Goal: Information Seeking & Learning: Learn about a topic

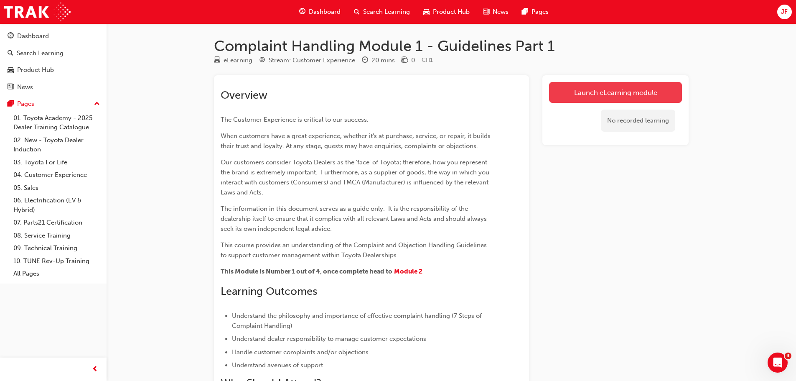
click at [604, 95] on link "Launch eLearning module" at bounding box center [615, 92] width 133 height 21
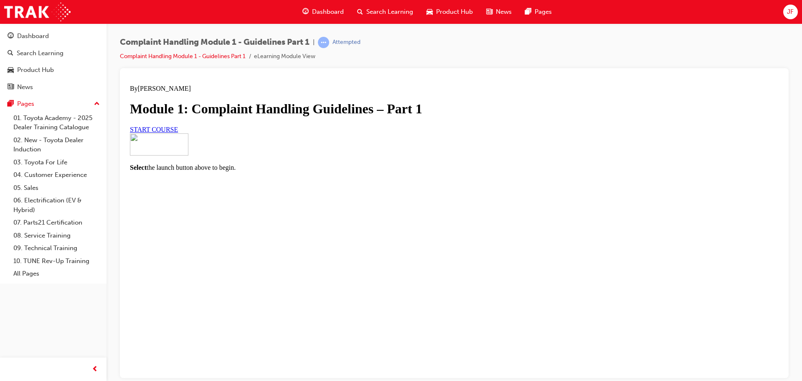
click at [178, 132] on link "START COURSE" at bounding box center [154, 128] width 48 height 7
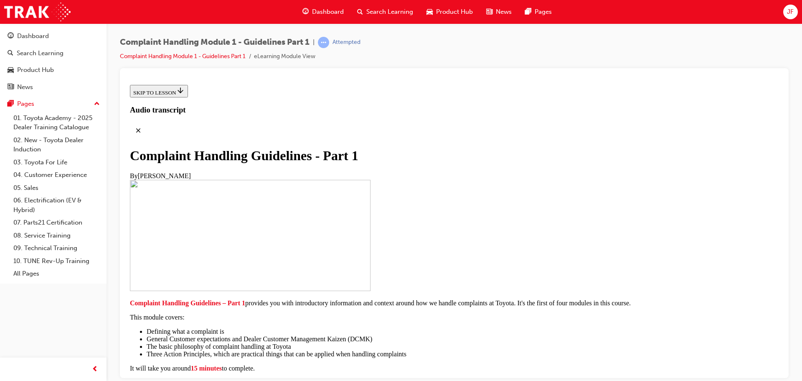
scroll to position [183, 0]
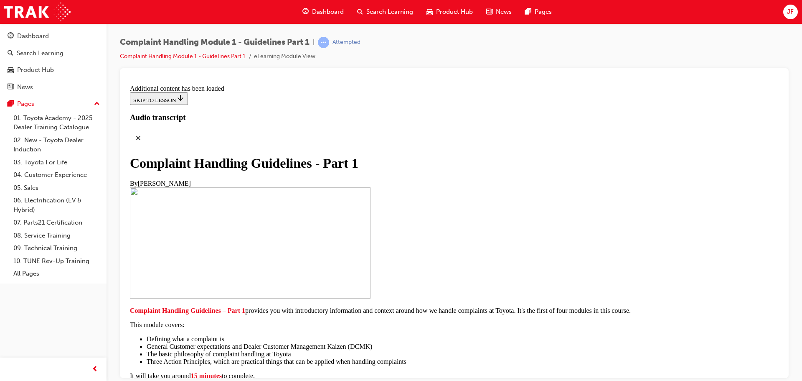
scroll to position [595, 0]
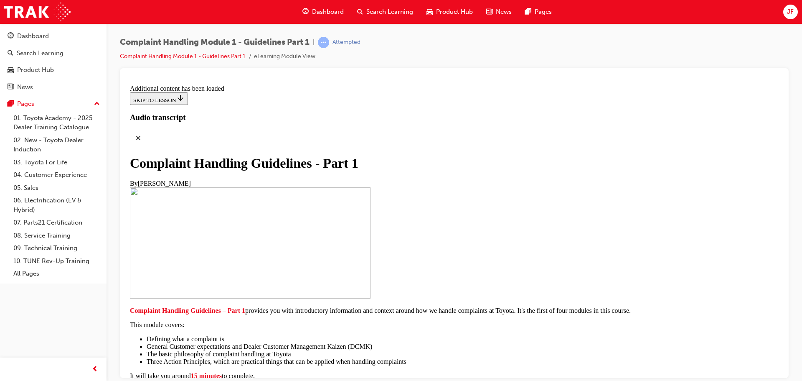
scroll to position [994, 0]
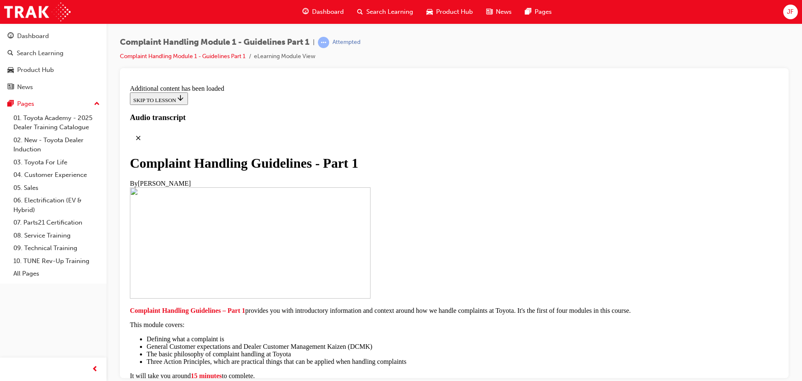
scroll to position [3126, 0]
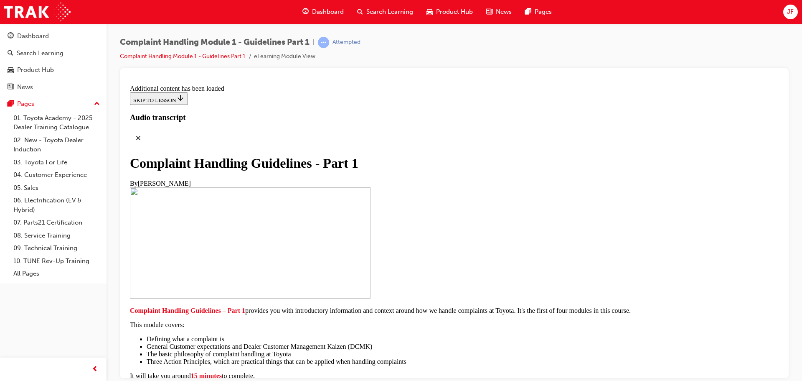
scroll to position [3251, 0]
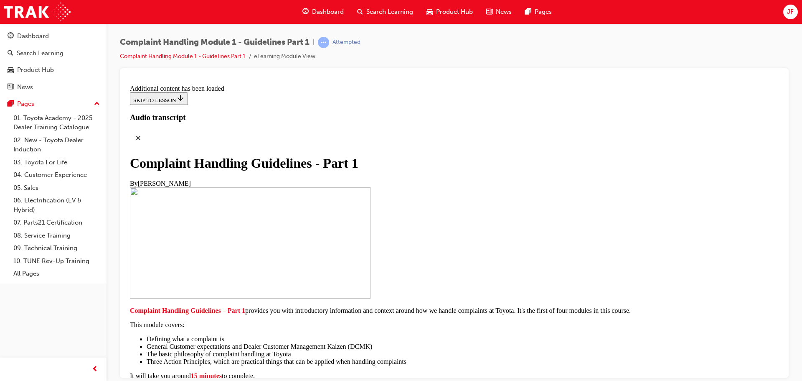
scroll to position [3532, 0]
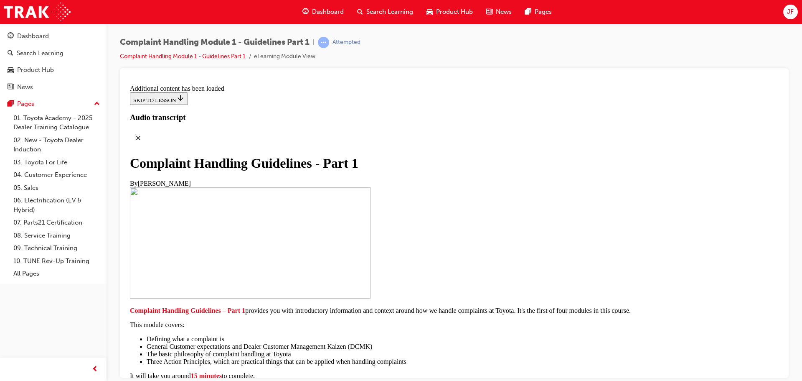
scroll to position [4709, 0]
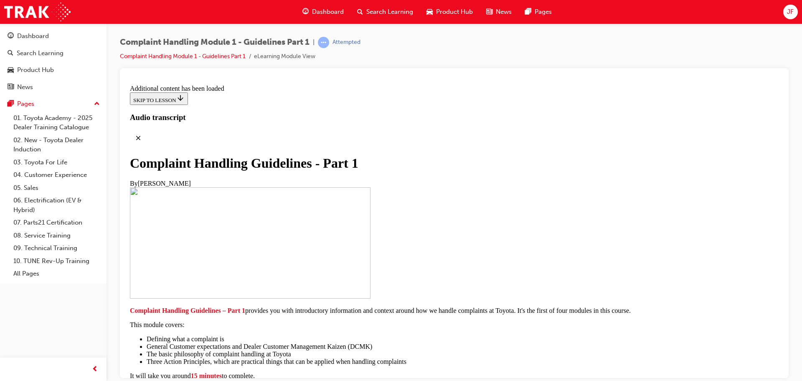
radio input "true"
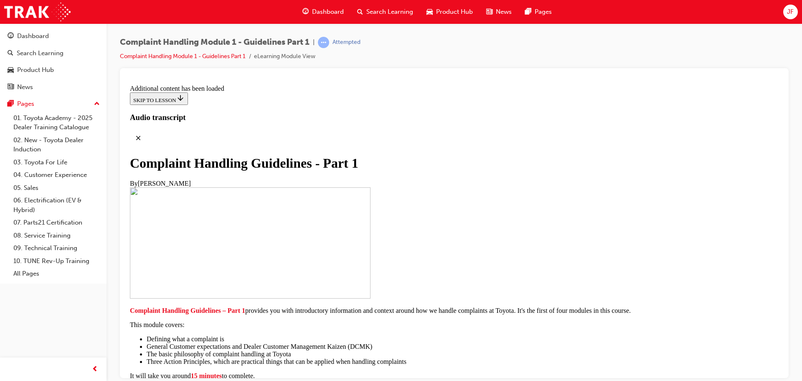
radio input "true"
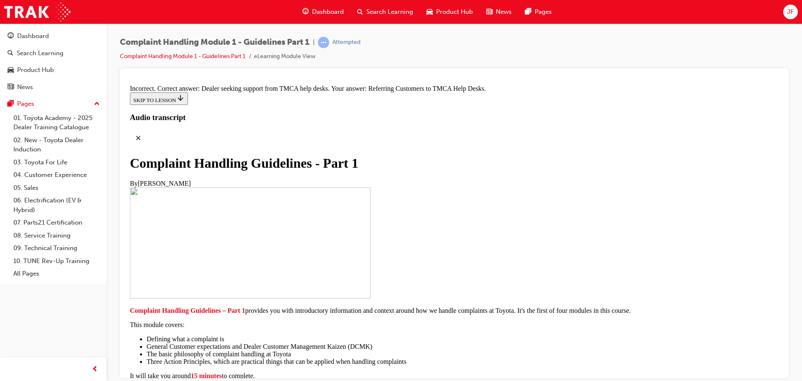
radio input "true"
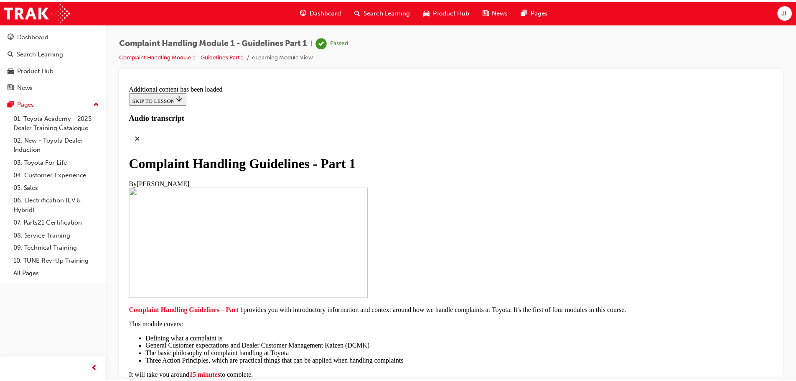
scroll to position [5954, 0]
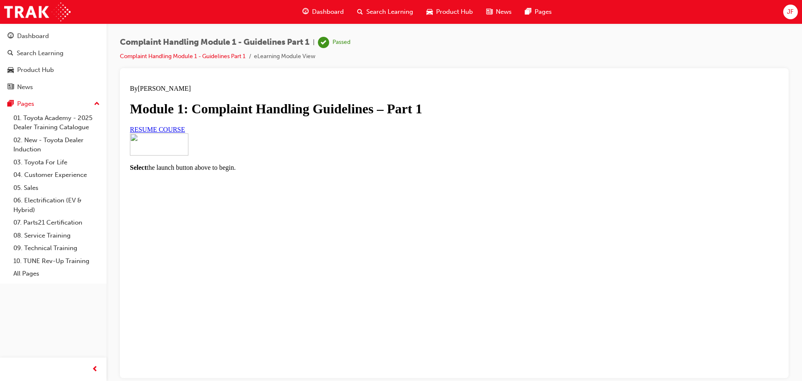
click at [328, 13] on span "Dashboard" at bounding box center [328, 12] width 32 height 10
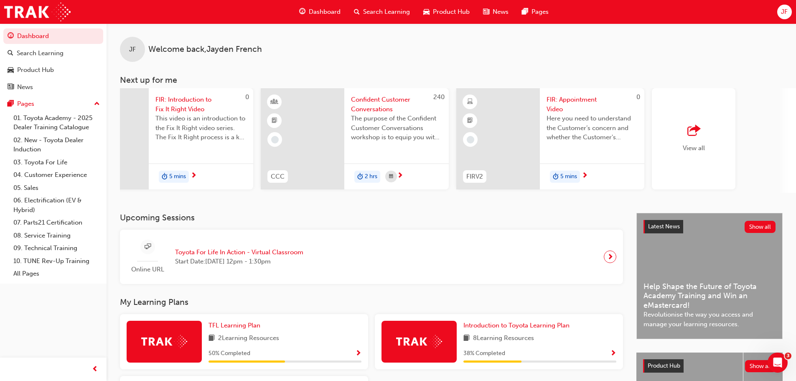
scroll to position [0, 446]
click at [696, 148] on span "View all" at bounding box center [693, 148] width 22 height 8
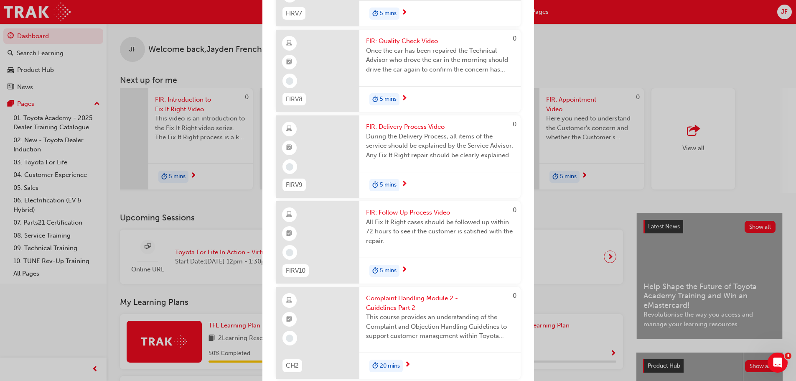
scroll to position [1170, 0]
click at [379, 303] on span "Complaint Handling Module 2 - Guidelines Part 2" at bounding box center [440, 300] width 148 height 19
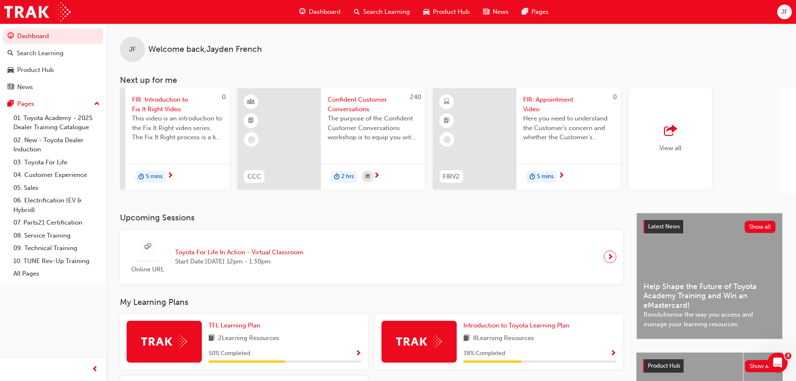
scroll to position [0, 476]
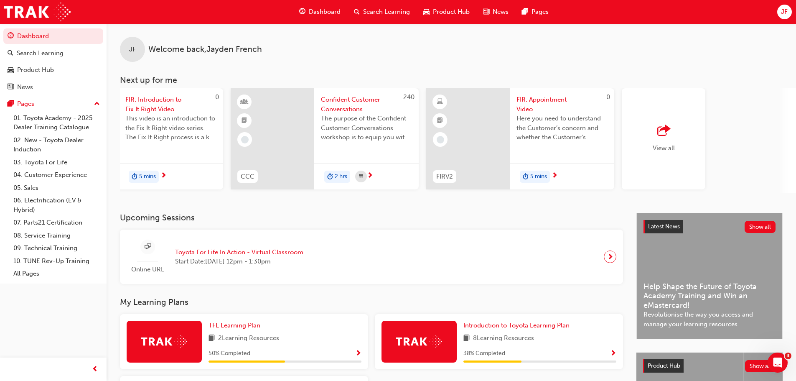
click at [653, 144] on span "View all" at bounding box center [664, 148] width 22 height 8
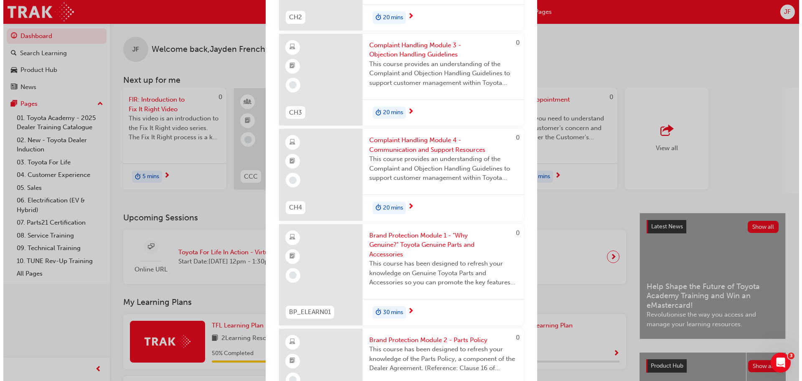
scroll to position [1386, 0]
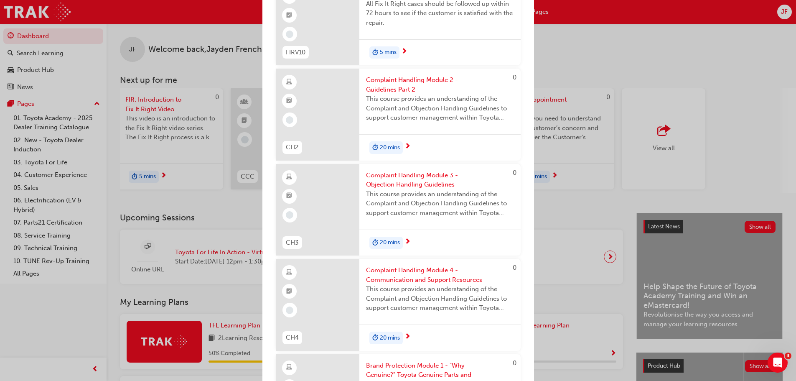
click at [411, 96] on span "This course provides an understanding of the Complaint and Objection Handling G…" at bounding box center [440, 108] width 148 height 28
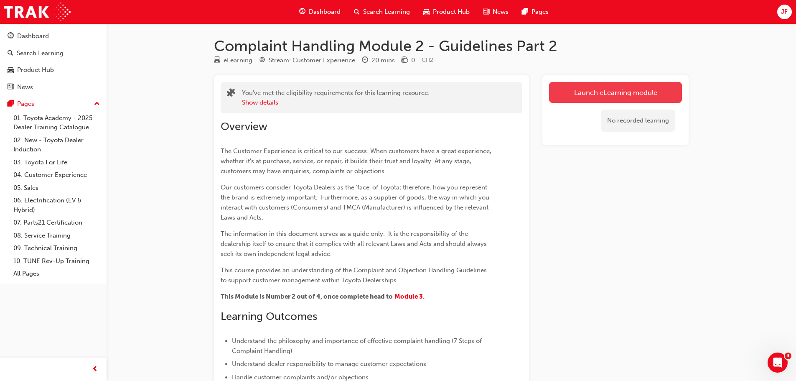
click at [573, 90] on link "Launch eLearning module" at bounding box center [615, 92] width 133 height 21
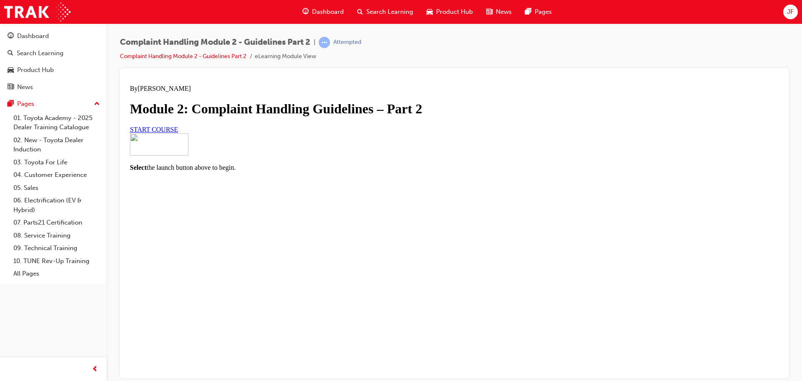
click at [178, 132] on span "START COURSE" at bounding box center [154, 128] width 48 height 7
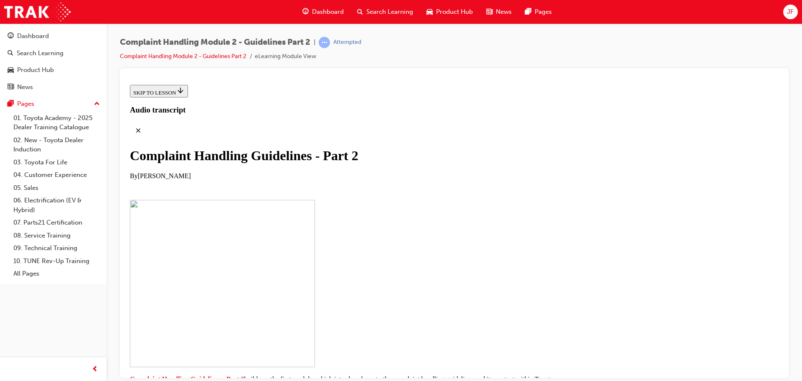
scroll to position [167, 0]
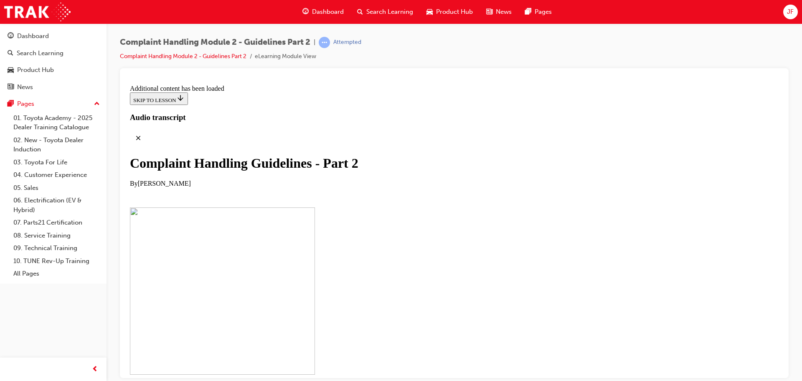
scroll to position [382, 0]
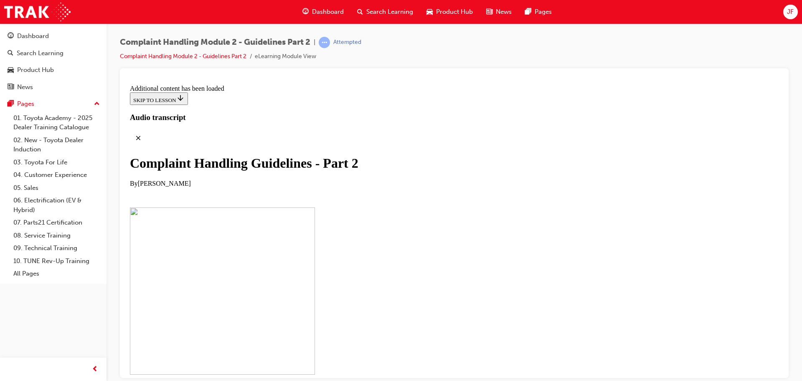
scroll to position [1249, 0]
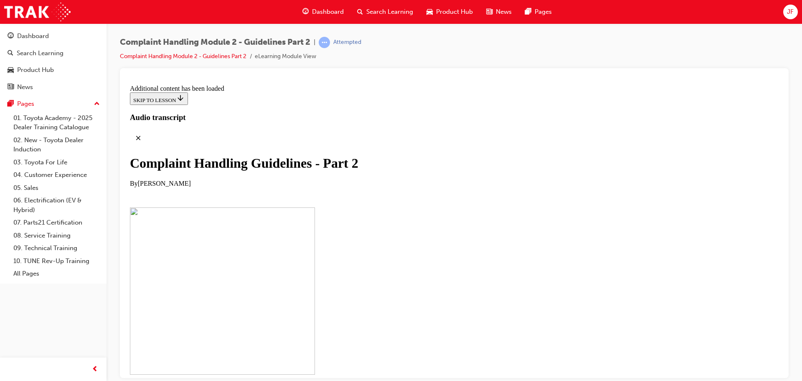
scroll to position [3028, 0]
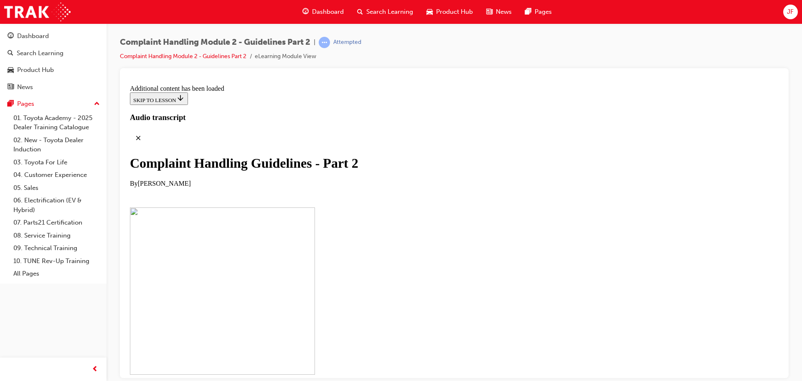
scroll to position [4108, 0]
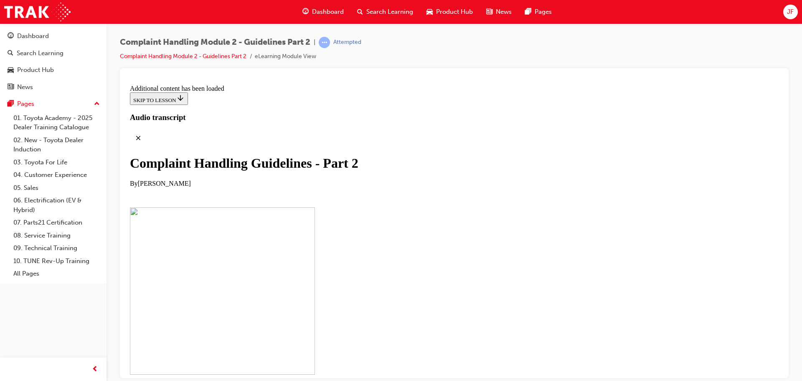
checkbox input "true"
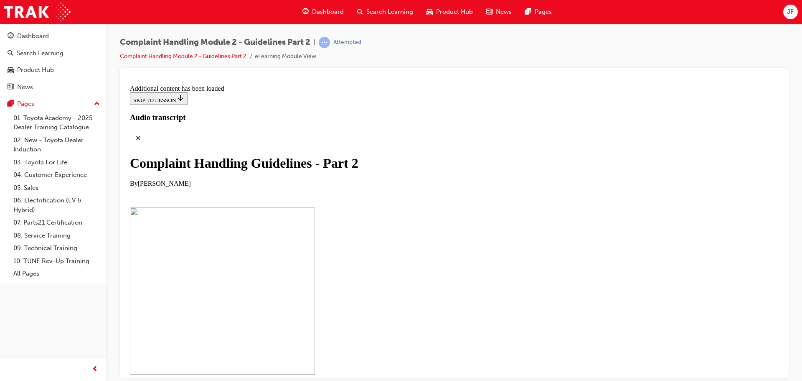
checkbox input "true"
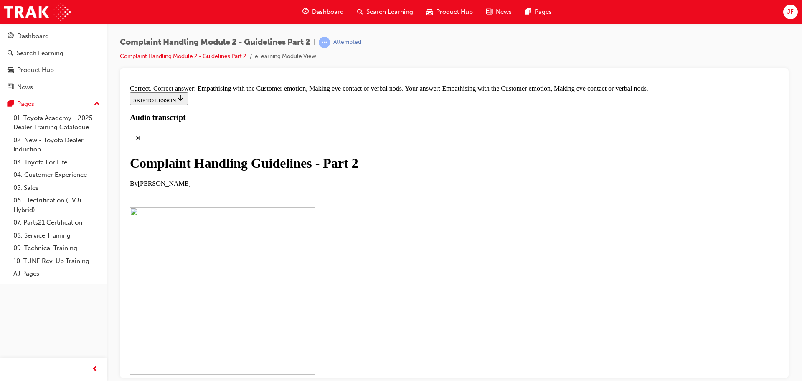
scroll to position [5740, 0]
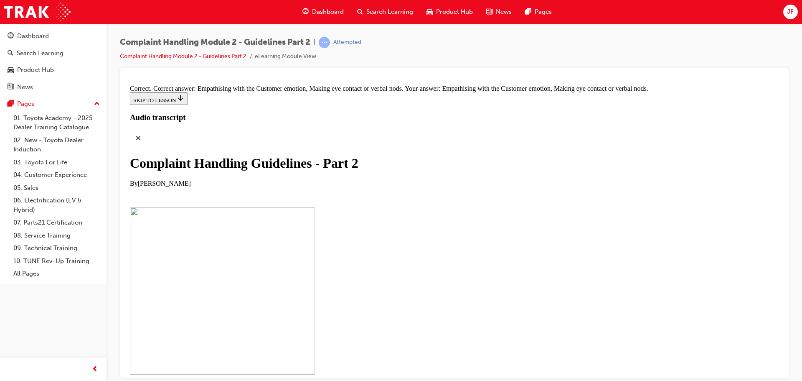
drag, startPoint x: 524, startPoint y: 233, endPoint x: 447, endPoint y: 234, distance: 76.5
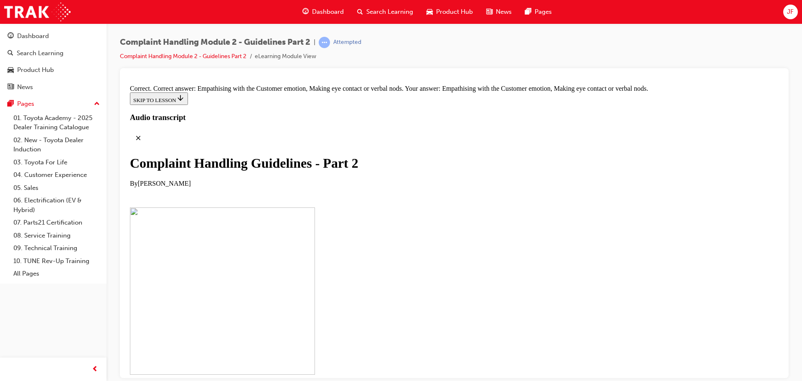
scroll to position [5859, 0]
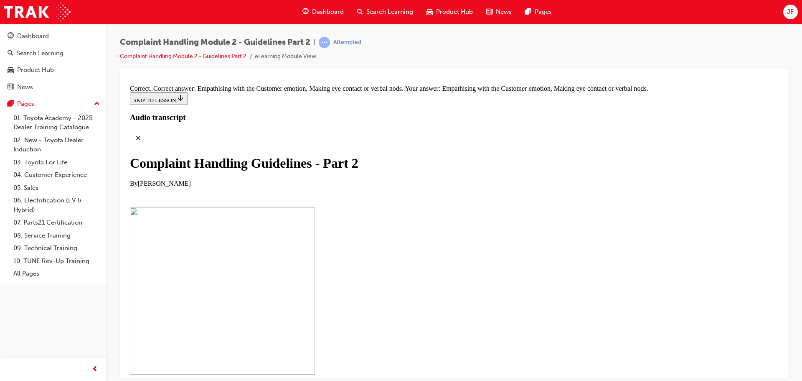
drag, startPoint x: 444, startPoint y: 327, endPoint x: 458, endPoint y: 162, distance: 165.6
drag, startPoint x: 458, startPoint y: 162, endPoint x: 426, endPoint y: 340, distance: 180.3
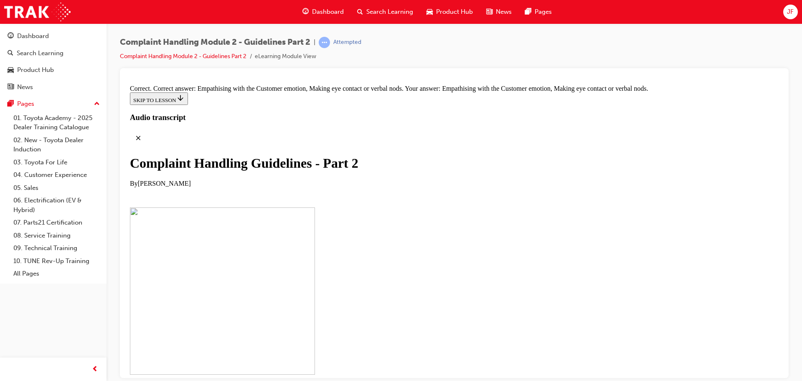
drag, startPoint x: 401, startPoint y: 158, endPoint x: 399, endPoint y: 205, distance: 46.8
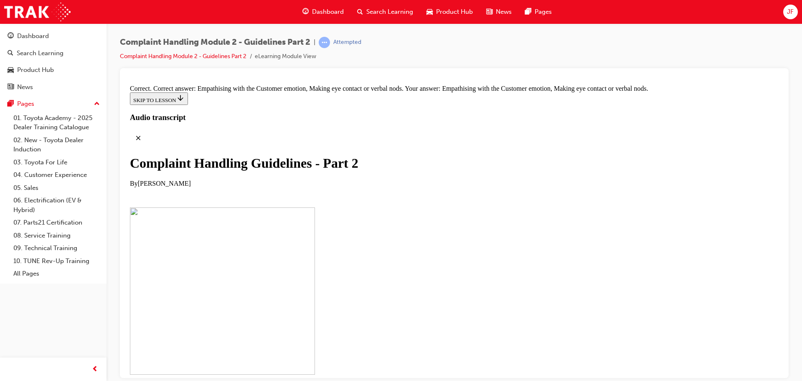
drag, startPoint x: 330, startPoint y: 153, endPoint x: 491, endPoint y: 149, distance: 161.8
drag, startPoint x: 360, startPoint y: 328, endPoint x: 513, endPoint y: 154, distance: 231.9
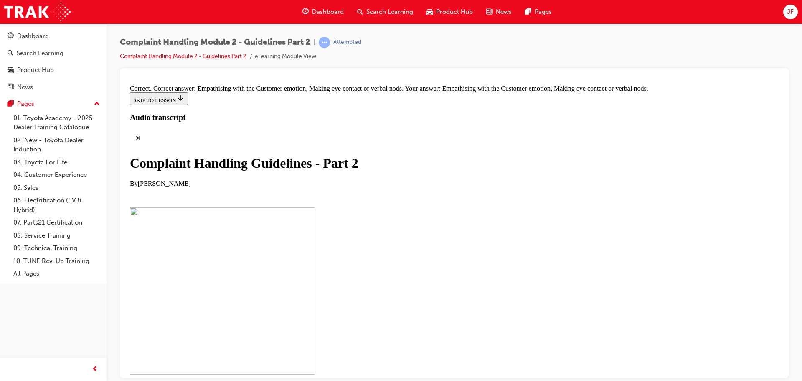
drag, startPoint x: 369, startPoint y: 201, endPoint x: 496, endPoint y: 155, distance: 135.2
drag, startPoint x: 386, startPoint y: 202, endPoint x: 531, endPoint y: 198, distance: 145.1
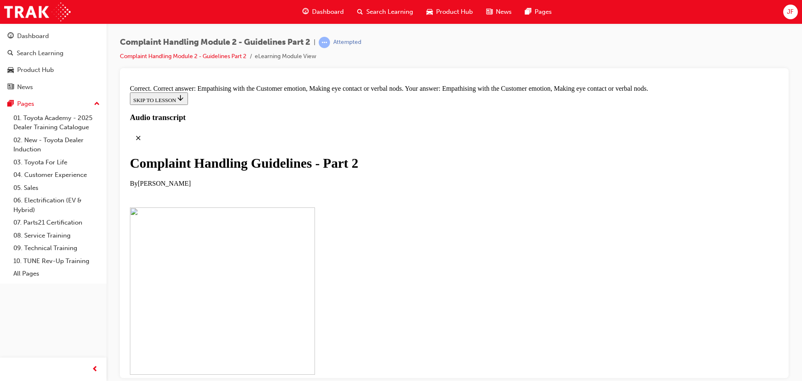
drag, startPoint x: 405, startPoint y: 291, endPoint x: 553, endPoint y: 249, distance: 154.1
drag, startPoint x: 377, startPoint y: 333, endPoint x: 515, endPoint y: 289, distance: 144.7
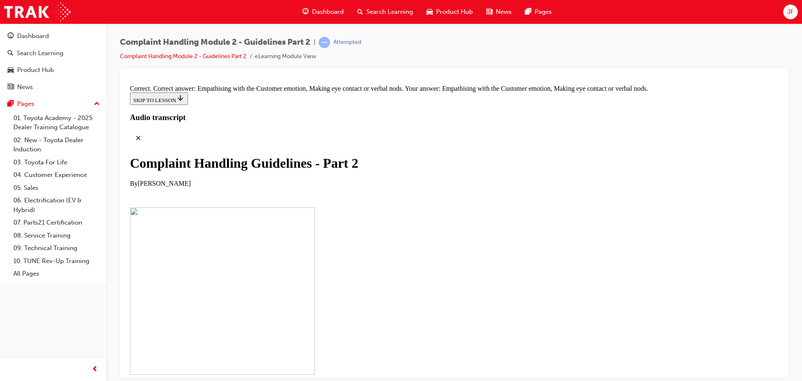
drag, startPoint x: 377, startPoint y: 248, endPoint x: 524, endPoint y: 245, distance: 146.7
drag, startPoint x: 416, startPoint y: 289, endPoint x: 550, endPoint y: 289, distance: 134.1
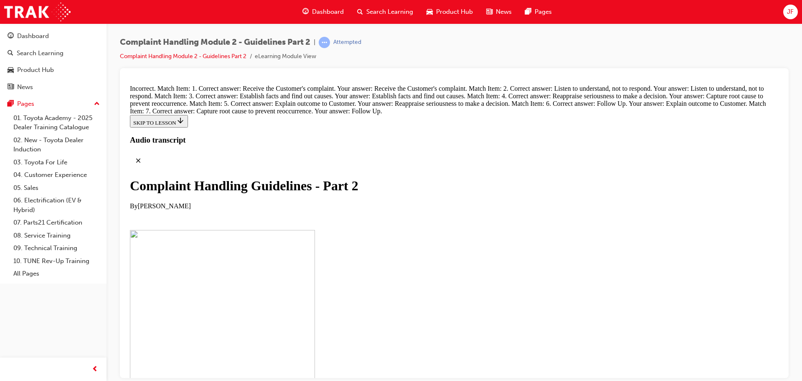
scroll to position [6072, 0]
drag, startPoint x: 351, startPoint y: 325, endPoint x: 499, endPoint y: 109, distance: 261.3
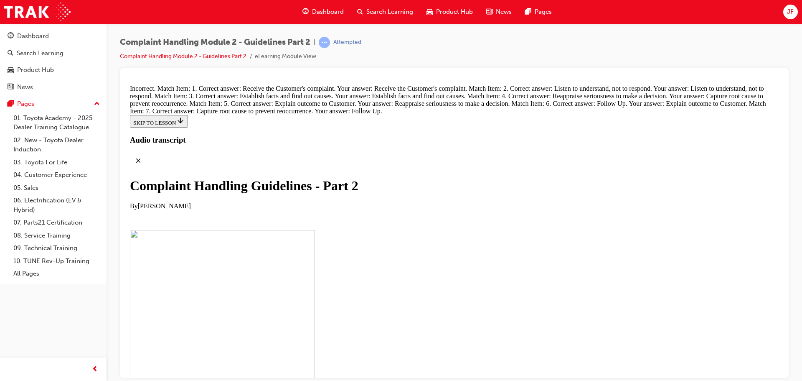
drag, startPoint x: 387, startPoint y: 282, endPoint x: 528, endPoint y: 149, distance: 193.6
drag, startPoint x: 373, startPoint y: 190, endPoint x: 522, endPoint y: 189, distance: 148.3
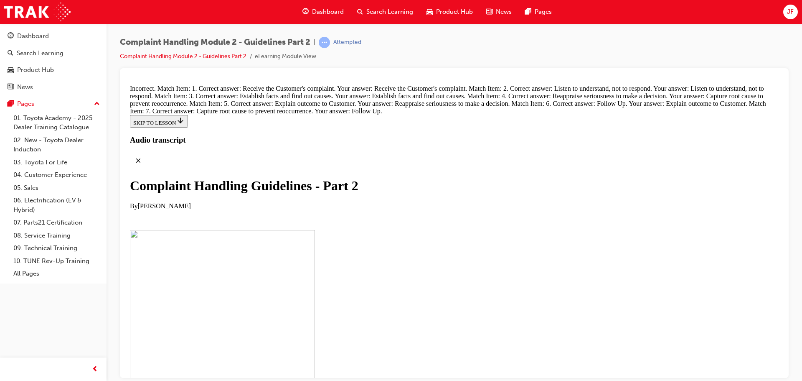
drag, startPoint x: 373, startPoint y: 328, endPoint x: 520, endPoint y: 197, distance: 197.7
drag, startPoint x: 364, startPoint y: 240, endPoint x: 510, endPoint y: 242, distance: 145.4
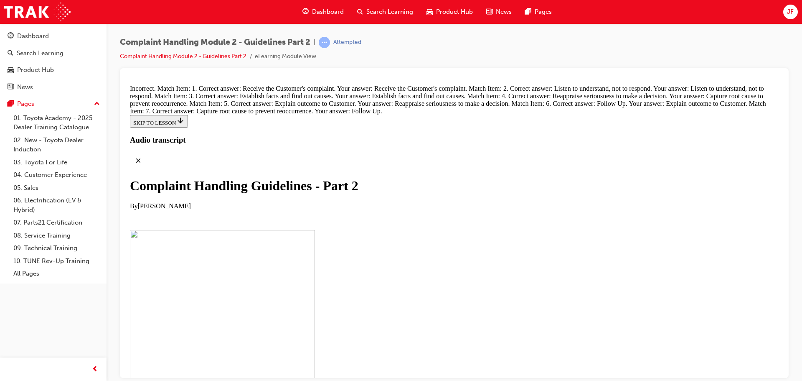
drag, startPoint x: 393, startPoint y: 288, endPoint x: 538, endPoint y: 322, distance: 149.5
drag, startPoint x: 444, startPoint y: 281, endPoint x: 553, endPoint y: 239, distance: 116.9
drag, startPoint x: 395, startPoint y: 274, endPoint x: 542, endPoint y: 277, distance: 147.1
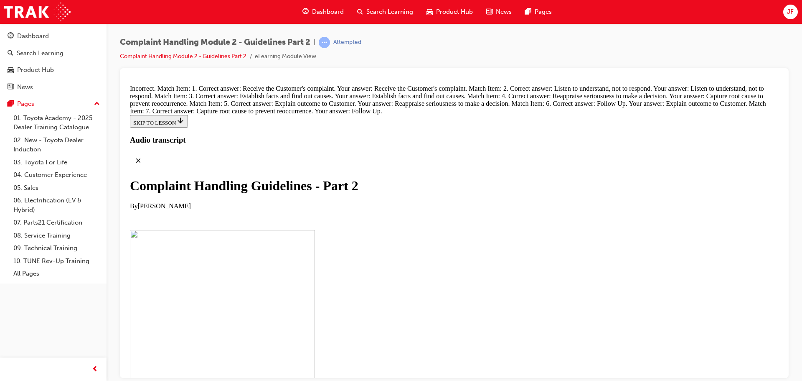
drag, startPoint x: 387, startPoint y: 108, endPoint x: 426, endPoint y: 114, distance: 39.4
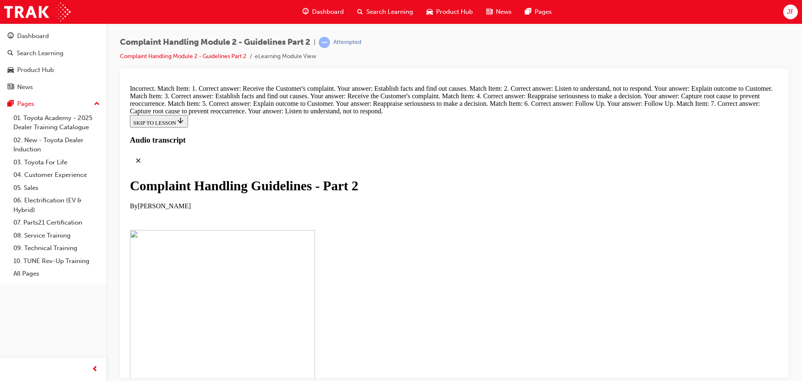
drag, startPoint x: 413, startPoint y: 154, endPoint x: 461, endPoint y: 156, distance: 48.1
drag, startPoint x: 415, startPoint y: 188, endPoint x: 464, endPoint y: 193, distance: 49.6
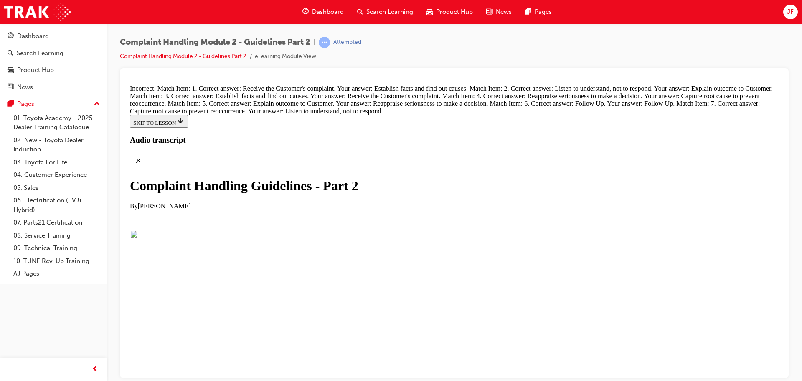
drag, startPoint x: 415, startPoint y: 237, endPoint x: 454, endPoint y: 238, distance: 38.9
drag, startPoint x: 415, startPoint y: 288, endPoint x: 446, endPoint y: 288, distance: 31.3
drag, startPoint x: 427, startPoint y: 328, endPoint x: 455, endPoint y: 324, distance: 27.8
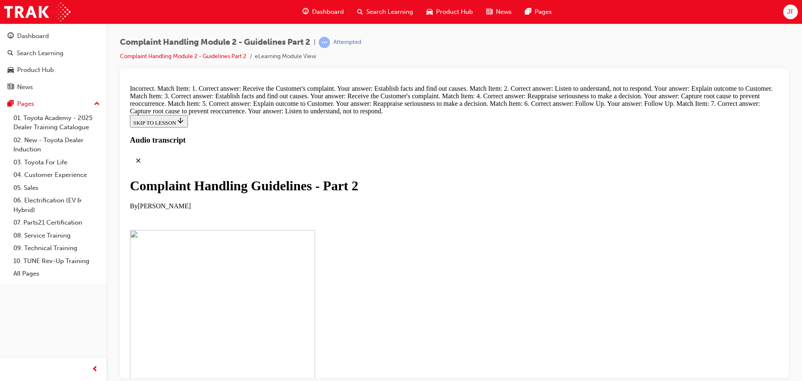
drag, startPoint x: 378, startPoint y: 234, endPoint x: 415, endPoint y: 238, distance: 36.5
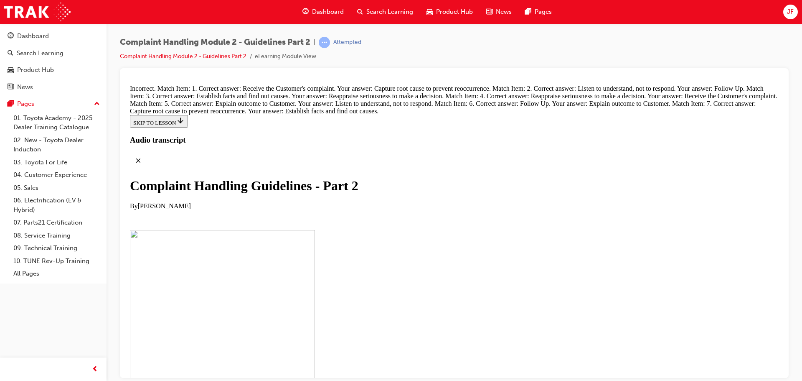
drag, startPoint x: 377, startPoint y: 365, endPoint x: 470, endPoint y: 98, distance: 282.5
drag, startPoint x: 408, startPoint y: 205, endPoint x: 458, endPoint y: 156, distance: 70.0
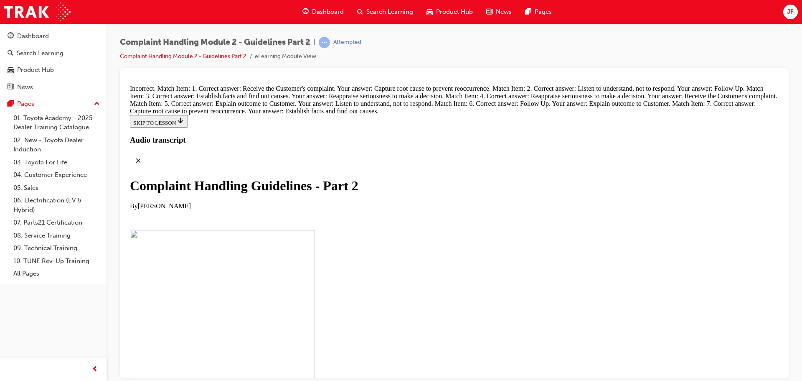
drag, startPoint x: 407, startPoint y: 369, endPoint x: 458, endPoint y: 177, distance: 198.8
drag, startPoint x: 385, startPoint y: 285, endPoint x: 433, endPoint y: 240, distance: 66.2
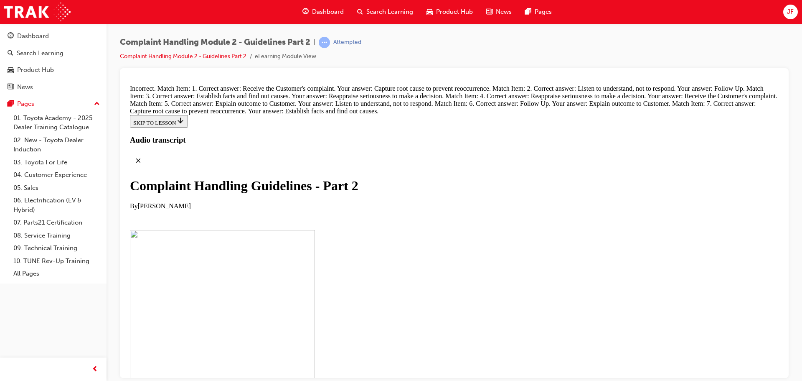
drag, startPoint x: 398, startPoint y: 371, endPoint x: 434, endPoint y: 264, distance: 113.2
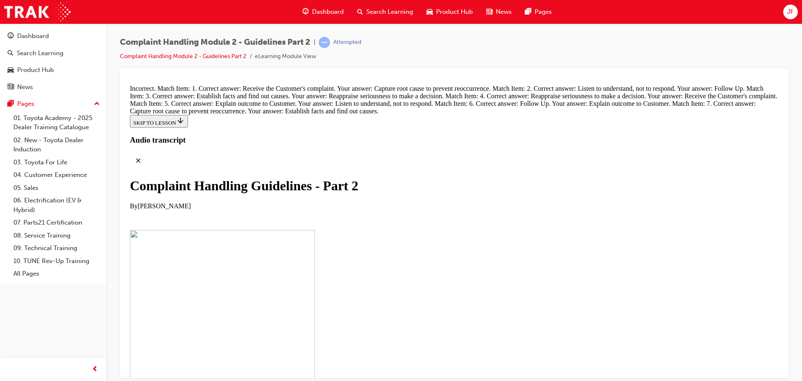
drag, startPoint x: 394, startPoint y: 354, endPoint x: 465, endPoint y: 255, distance: 121.2
drag, startPoint x: 406, startPoint y: 356, endPoint x: 456, endPoint y: 308, distance: 70.0
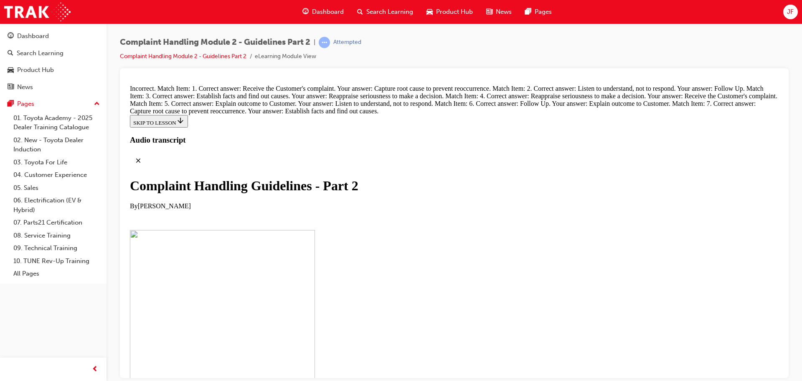
drag, startPoint x: 413, startPoint y: 344, endPoint x: 445, endPoint y: 343, distance: 32.6
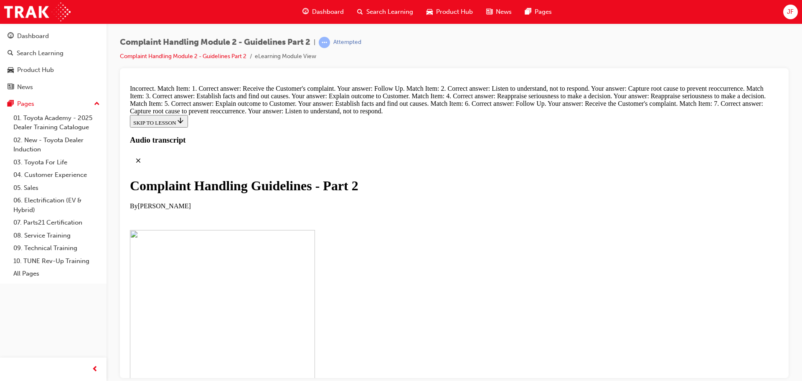
drag, startPoint x: 382, startPoint y: 107, endPoint x: 424, endPoint y: 244, distance: 143.2
drag, startPoint x: 373, startPoint y: 370, endPoint x: 437, endPoint y: 110, distance: 267.3
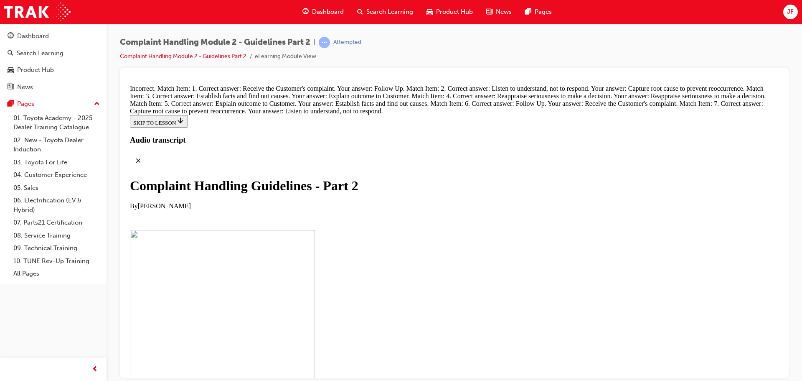
drag, startPoint x: 369, startPoint y: 159, endPoint x: 402, endPoint y: 156, distance: 33.5
drag, startPoint x: 403, startPoint y: 244, endPoint x: 473, endPoint y: 155, distance: 112.4
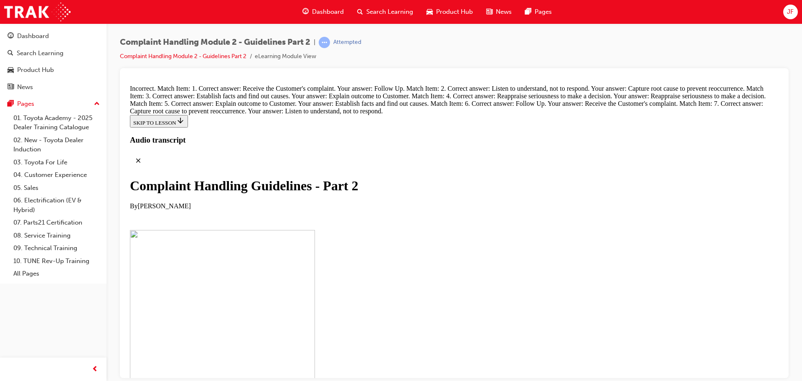
drag, startPoint x: 366, startPoint y: 232, endPoint x: 429, endPoint y: 182, distance: 79.4
drag, startPoint x: 382, startPoint y: 234, endPoint x: 414, endPoint y: 234, distance: 32.2
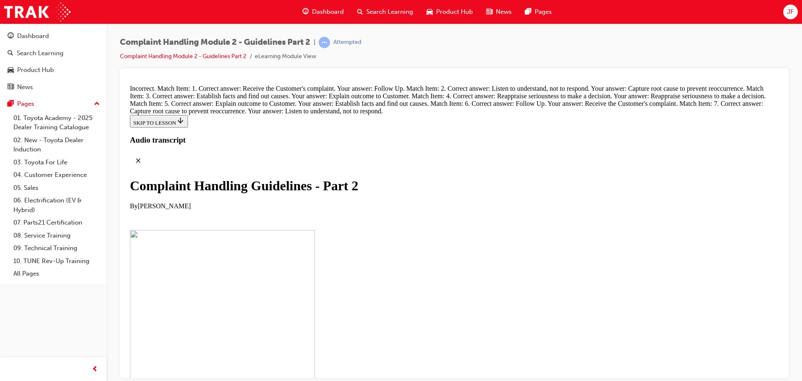
scroll to position [5947, 0]
drag, startPoint x: 384, startPoint y: 290, endPoint x: 429, endPoint y: 207, distance: 93.9
drag, startPoint x: 397, startPoint y: 283, endPoint x: 437, endPoint y: 247, distance: 53.2
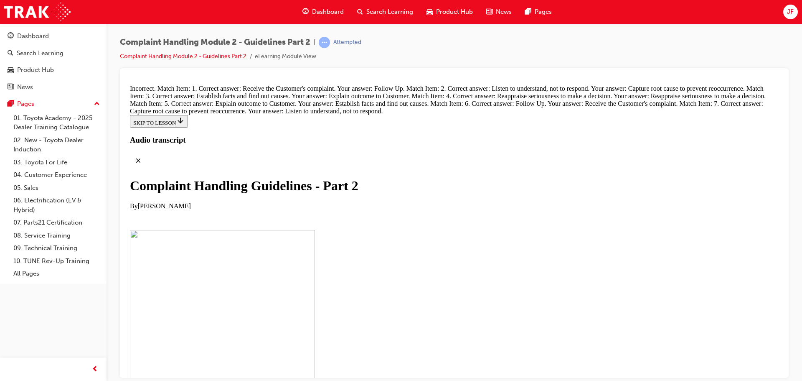
drag, startPoint x: 401, startPoint y: 283, endPoint x: 424, endPoint y: 288, distance: 23.8
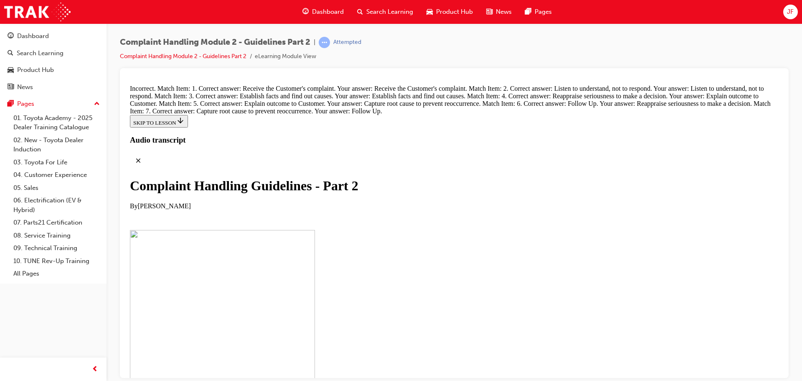
scroll to position [5740, 0]
drag, startPoint x: 379, startPoint y: 272, endPoint x: 417, endPoint y: 231, distance: 55.6
drag, startPoint x: 378, startPoint y: 278, endPoint x: 416, endPoint y: 279, distance: 38.0
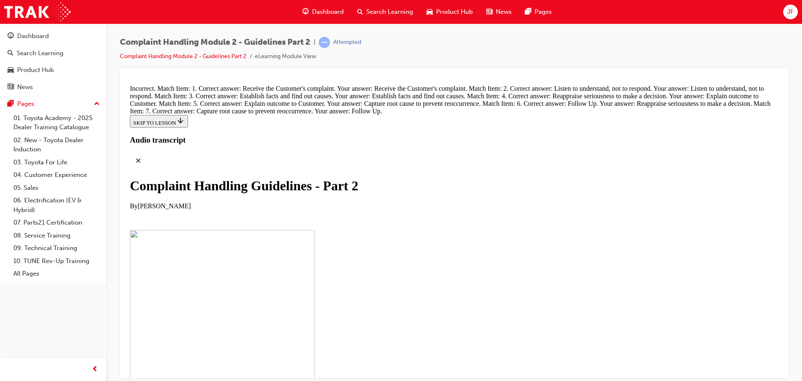
scroll to position [5823, 0]
drag, startPoint x: 403, startPoint y: 317, endPoint x: 452, endPoint y: 232, distance: 97.3
drag, startPoint x: 355, startPoint y: 331, endPoint x: 399, endPoint y: 204, distance: 134.0
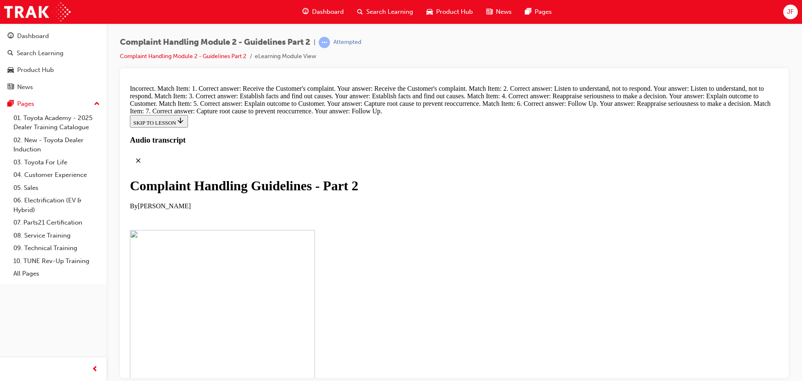
drag, startPoint x: 387, startPoint y: 326, endPoint x: 430, endPoint y: 245, distance: 91.8
drag, startPoint x: 401, startPoint y: 284, endPoint x: 436, endPoint y: 289, distance: 35.8
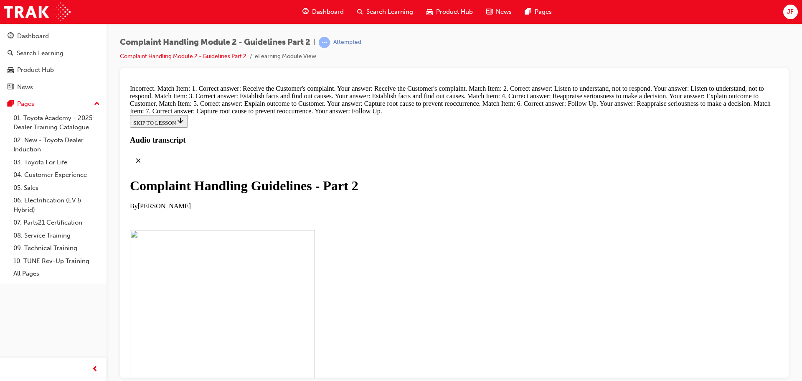
drag, startPoint x: 400, startPoint y: 326, endPoint x: 436, endPoint y: 331, distance: 36.3
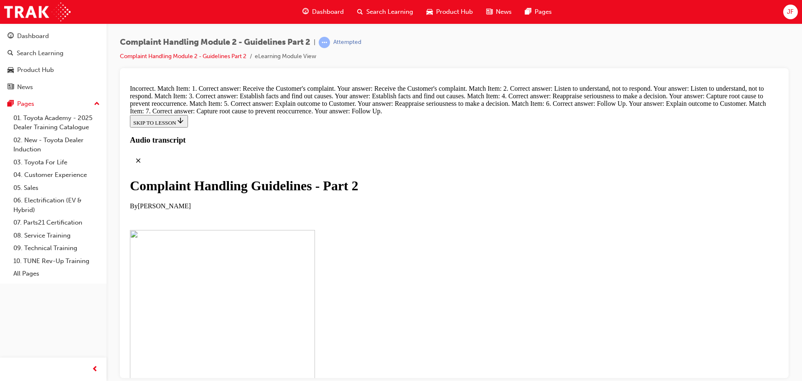
scroll to position [5740, 0]
drag, startPoint x: 374, startPoint y: 233, endPoint x: 415, endPoint y: 229, distance: 41.1
drag, startPoint x: 394, startPoint y: 322, endPoint x: 445, endPoint y: 154, distance: 175.7
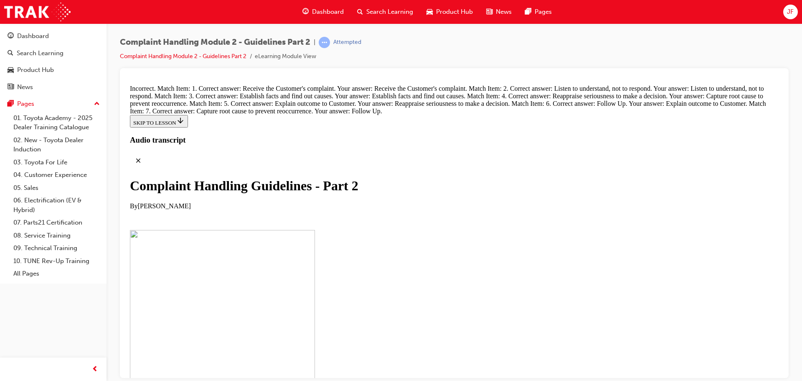
drag, startPoint x: 392, startPoint y: 370, endPoint x: 443, endPoint y: 182, distance: 194.8
drag, startPoint x: 381, startPoint y: 276, endPoint x: 422, endPoint y: 235, distance: 57.6
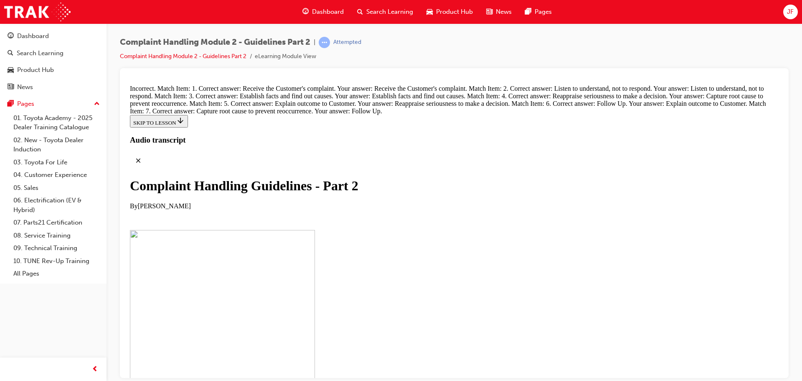
drag, startPoint x: 383, startPoint y: 324, endPoint x: 415, endPoint y: 281, distance: 53.2
drag, startPoint x: 394, startPoint y: 315, endPoint x: 434, endPoint y: 318, distance: 40.2
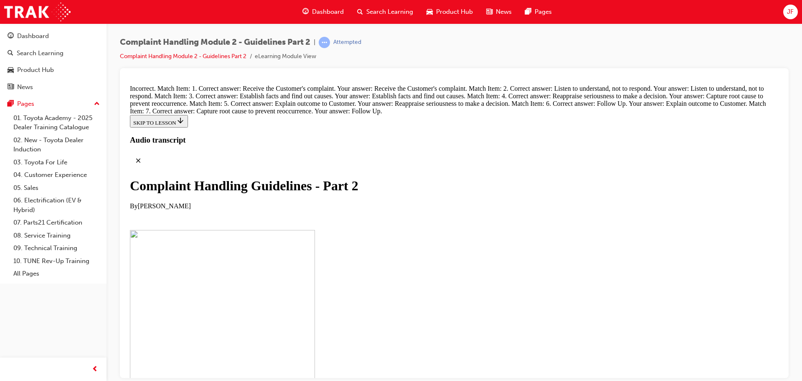
drag, startPoint x: 378, startPoint y: 363, endPoint x: 420, endPoint y: 362, distance: 41.8
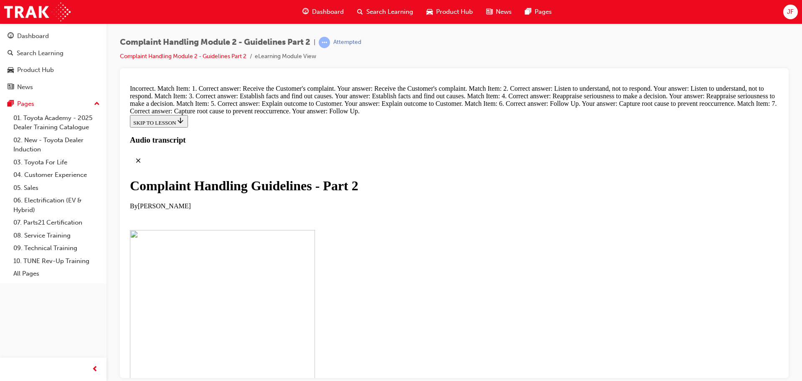
scroll to position [5865, 0]
drag, startPoint x: 372, startPoint y: 328, endPoint x: 432, endPoint y: 115, distance: 221.3
drag, startPoint x: 389, startPoint y: 240, endPoint x: 435, endPoint y: 158, distance: 93.9
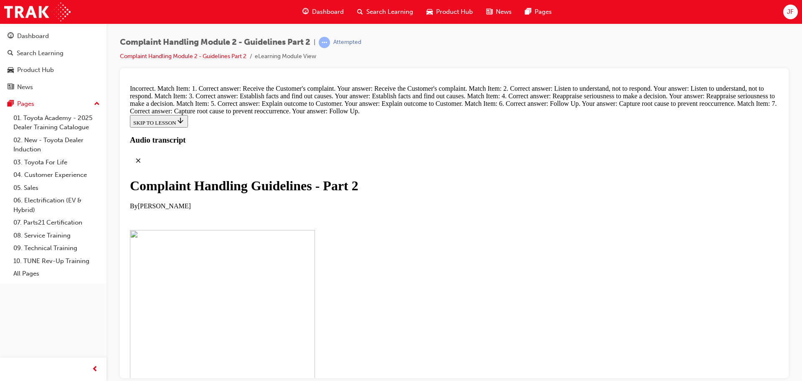
drag, startPoint x: 395, startPoint y: 238, endPoint x: 442, endPoint y: 193, distance: 64.7
drag, startPoint x: 389, startPoint y: 285, endPoint x: 433, endPoint y: 247, distance: 59.2
drag, startPoint x: 396, startPoint y: 327, endPoint x: 438, endPoint y: 285, distance: 59.4
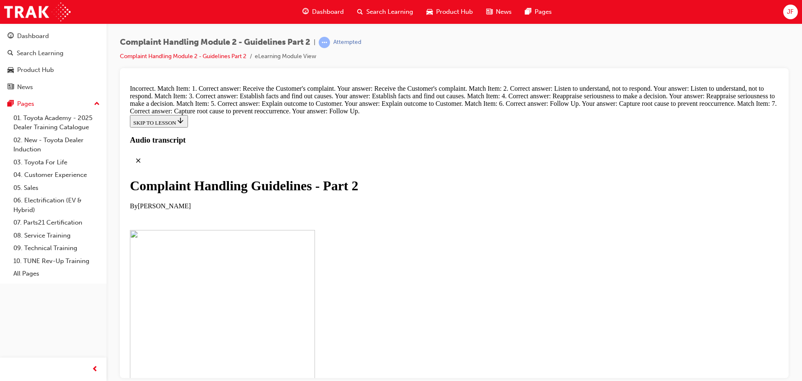
drag, startPoint x: 420, startPoint y: 289, endPoint x: 468, endPoint y: 243, distance: 65.9
drag, startPoint x: 406, startPoint y: 291, endPoint x: 446, endPoint y: 288, distance: 40.2
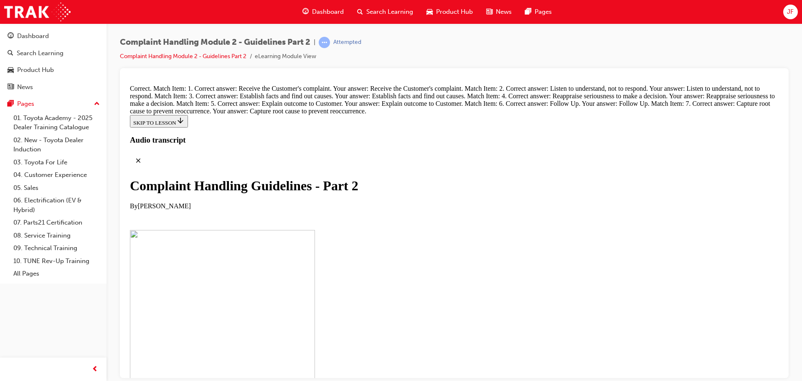
radio input "true"
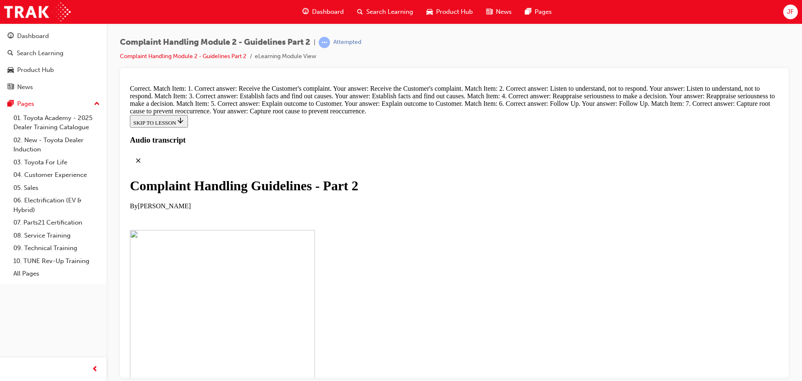
radio input "true"
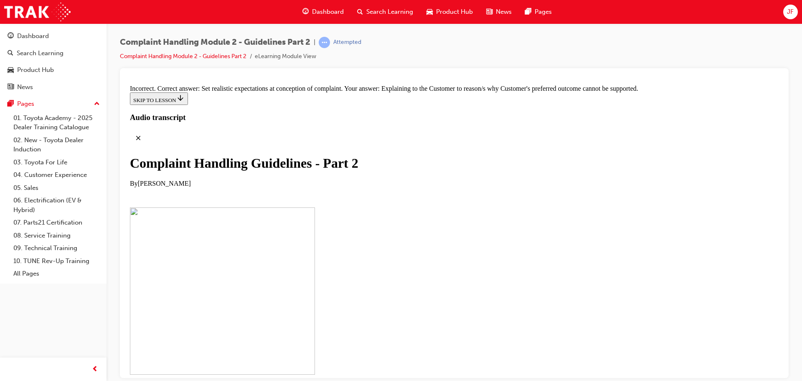
radio input "true"
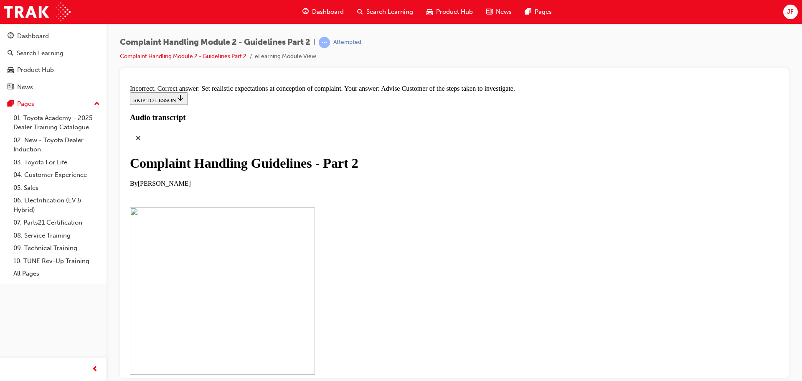
radio input "true"
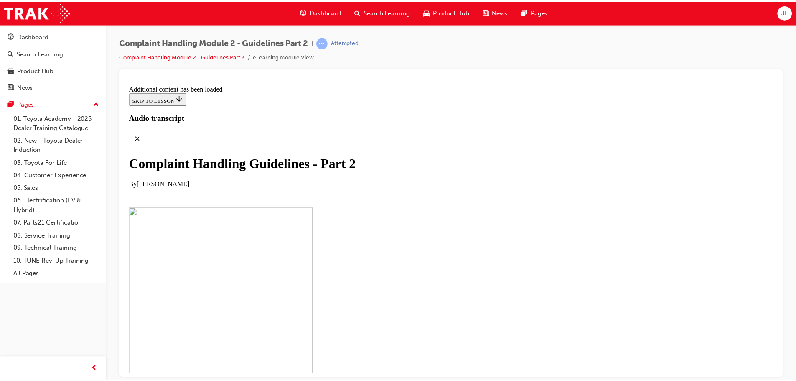
scroll to position [6773, 0]
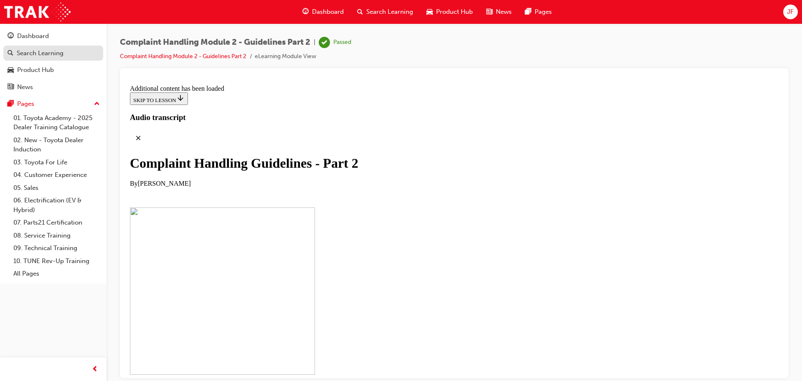
click at [60, 54] on div "Search Learning" at bounding box center [40, 53] width 47 height 10
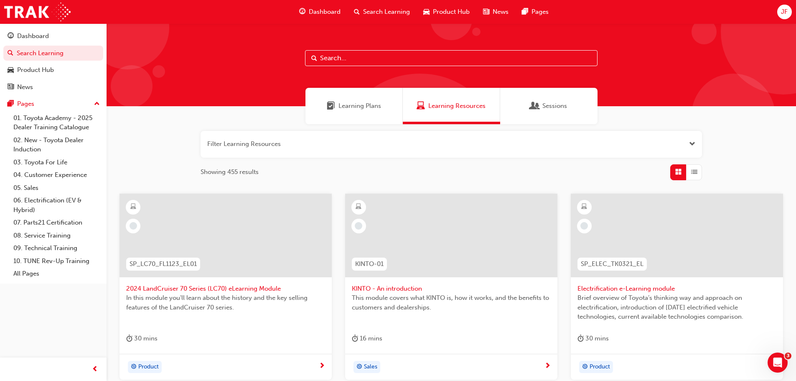
click at [377, 60] on input "text" at bounding box center [451, 58] width 293 height 16
click at [357, 111] on div "Learning Plans" at bounding box center [353, 106] width 97 height 36
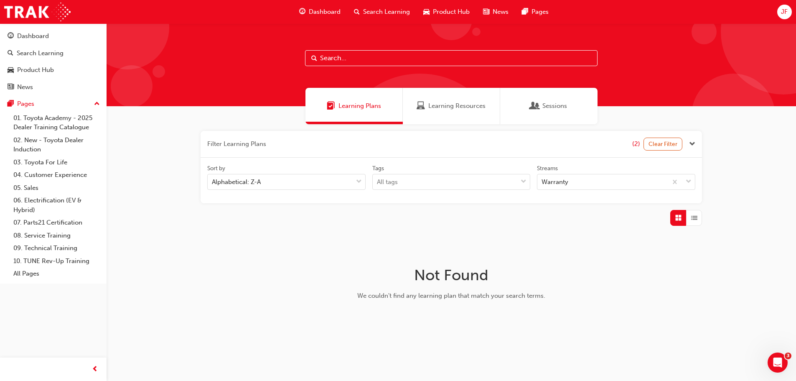
click at [458, 107] on span "Learning Resources" at bounding box center [456, 106] width 57 height 10
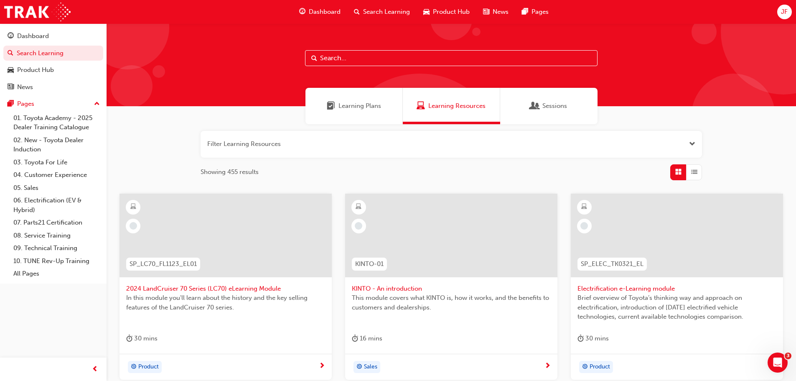
click at [509, 102] on div "Sessions" at bounding box center [548, 106] width 97 height 36
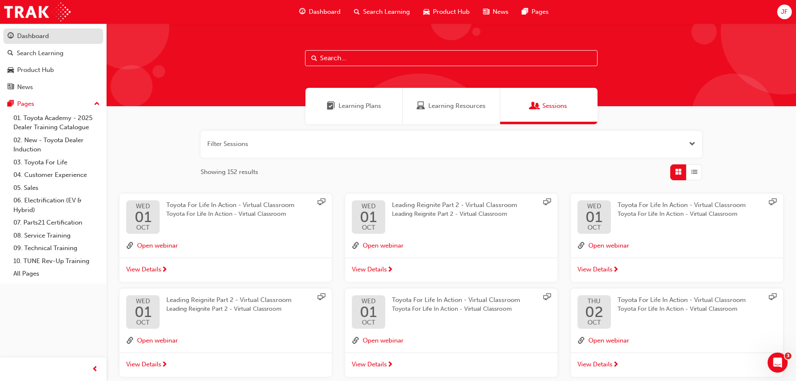
click at [36, 38] on div "Dashboard" at bounding box center [33, 36] width 32 height 10
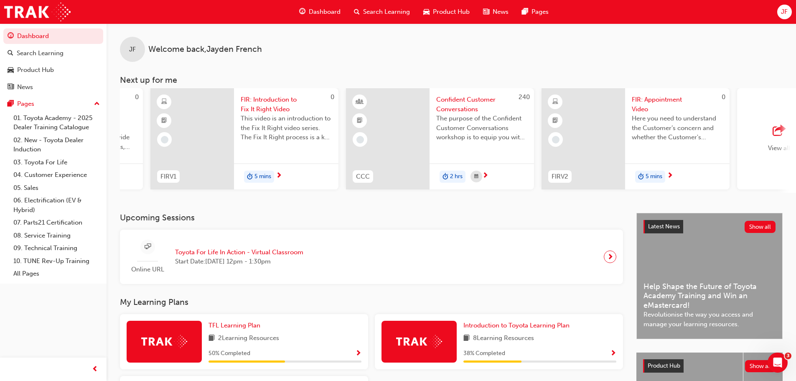
scroll to position [0, 420]
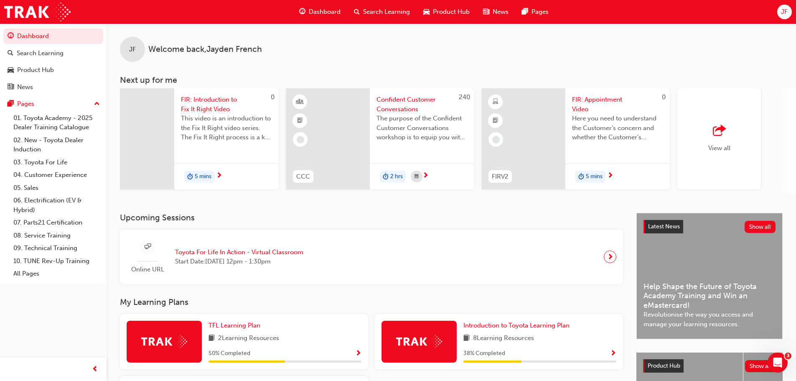
click at [725, 146] on span "View all" at bounding box center [719, 148] width 22 height 8
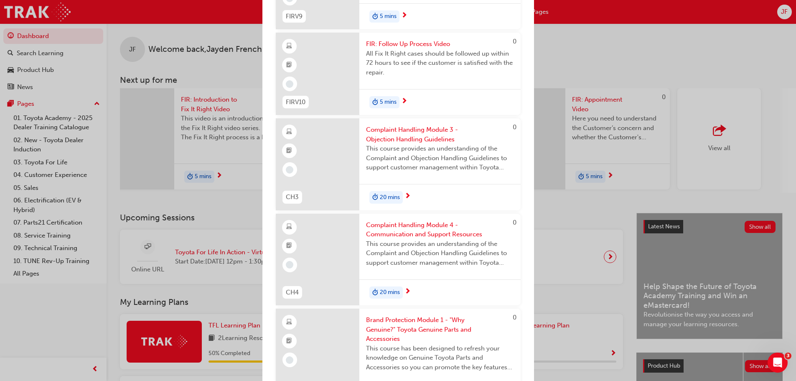
scroll to position [1337, 0]
click at [392, 134] on span "Complaint Handling Module 3 - Objection Handling Guidelines" at bounding box center [440, 133] width 148 height 19
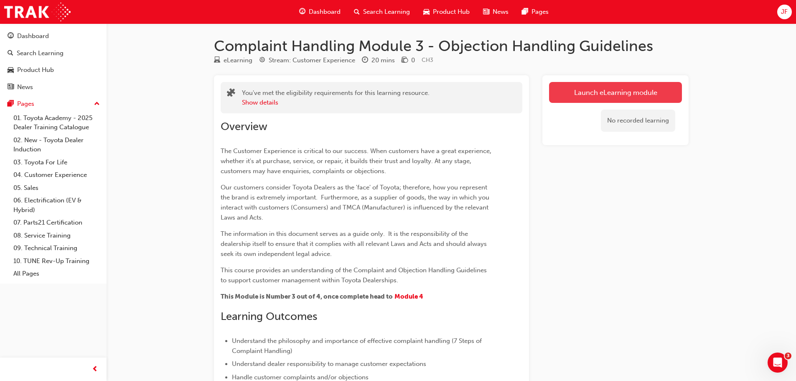
click at [585, 97] on link "Launch eLearning module" at bounding box center [615, 92] width 133 height 21
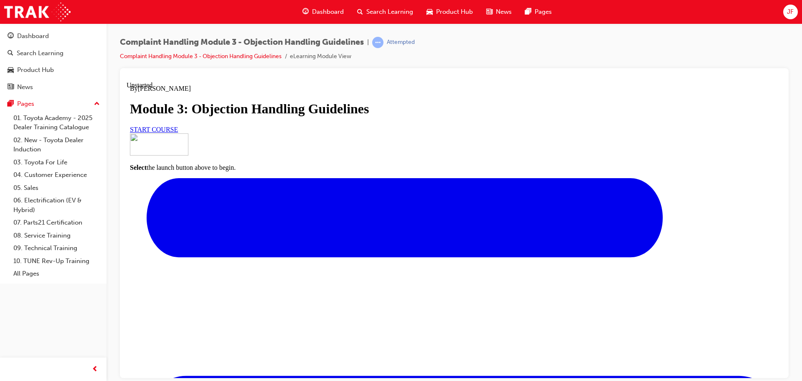
click at [178, 132] on span "START COURSE" at bounding box center [154, 128] width 48 height 7
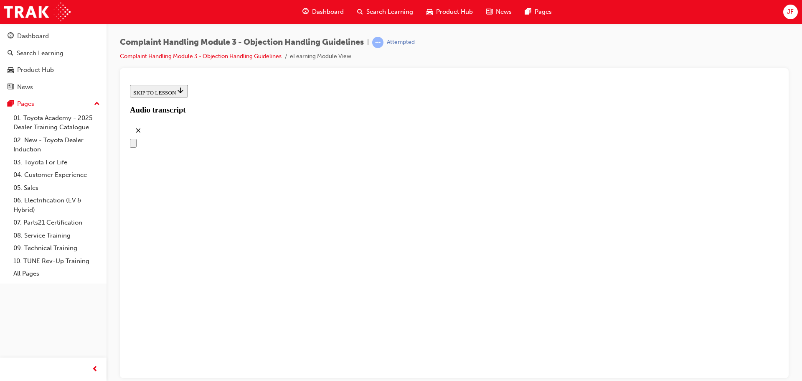
scroll to position [122, 0]
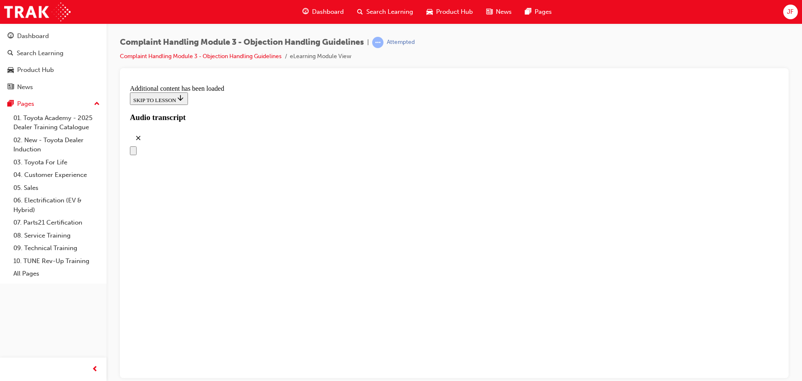
scroll to position [1415, 0]
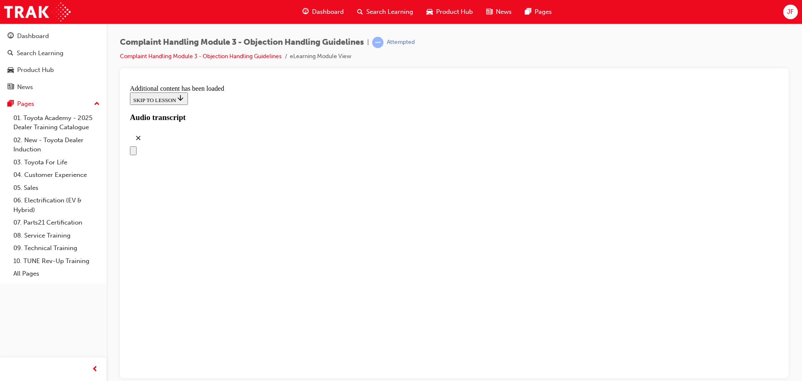
drag, startPoint x: 406, startPoint y: 171, endPoint x: 424, endPoint y: 172, distance: 18.0
drag, startPoint x: 395, startPoint y: 227, endPoint x: 425, endPoint y: 227, distance: 30.5
drag, startPoint x: 421, startPoint y: 290, endPoint x: 453, endPoint y: 226, distance: 72.1
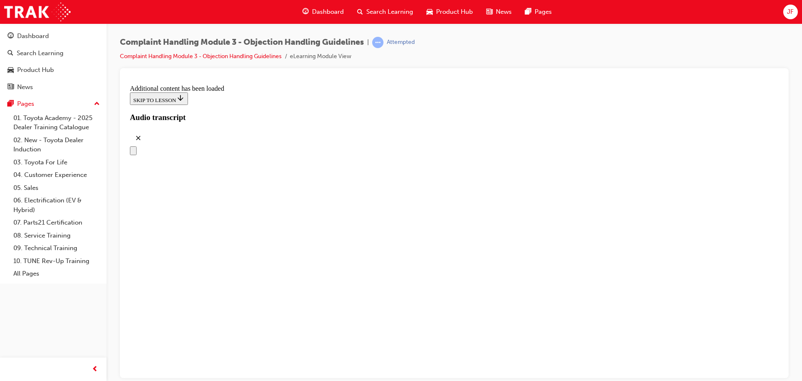
drag, startPoint x: 425, startPoint y: 303, endPoint x: 454, endPoint y: 266, distance: 47.0
drag, startPoint x: 419, startPoint y: 295, endPoint x: 449, endPoint y: 295, distance: 30.1
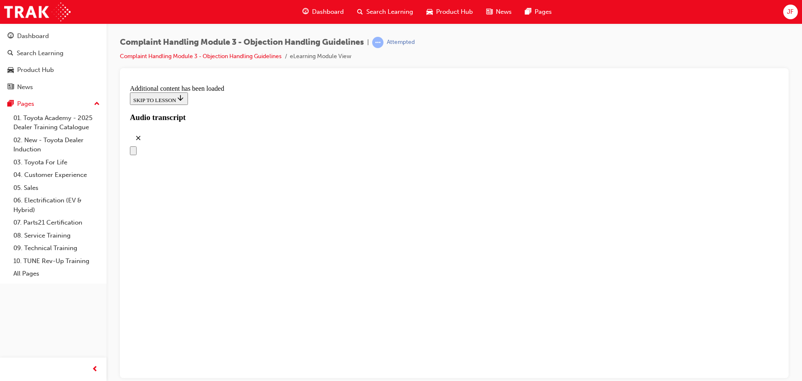
drag, startPoint x: 414, startPoint y: 344, endPoint x: 448, endPoint y: 348, distance: 34.1
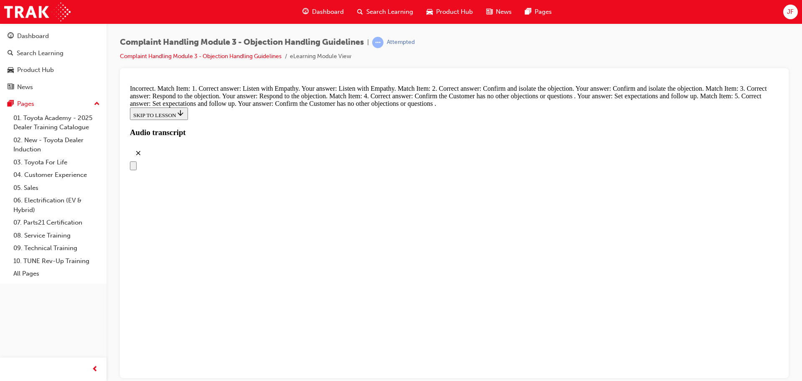
scroll to position [3327, 0]
drag, startPoint x: 389, startPoint y: 231, endPoint x: 424, endPoint y: 234, distance: 35.2
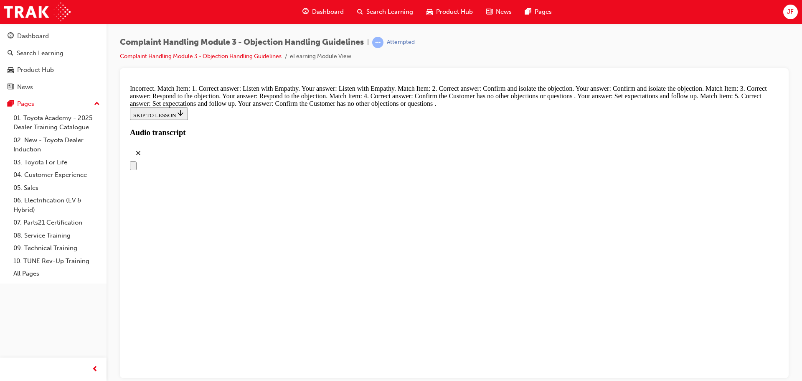
drag, startPoint x: 399, startPoint y: 323, endPoint x: 445, endPoint y: 283, distance: 60.4
drag, startPoint x: 414, startPoint y: 323, endPoint x: 507, endPoint y: 234, distance: 128.6
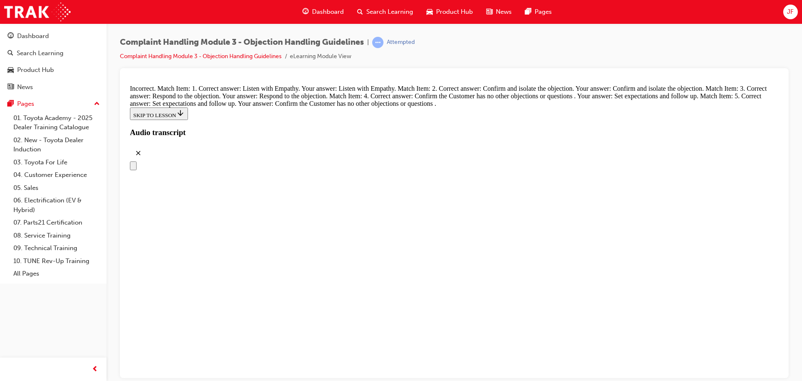
drag, startPoint x: 410, startPoint y: 330, endPoint x: 458, endPoint y: 293, distance: 61.2
drag, startPoint x: 410, startPoint y: 317, endPoint x: 445, endPoint y: 316, distance: 35.9
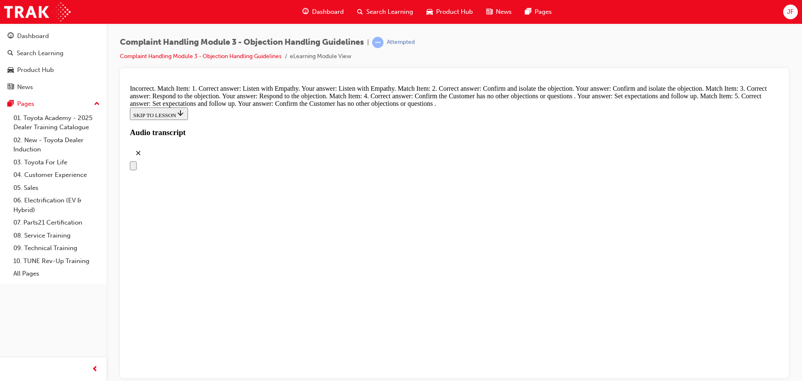
radio input "true"
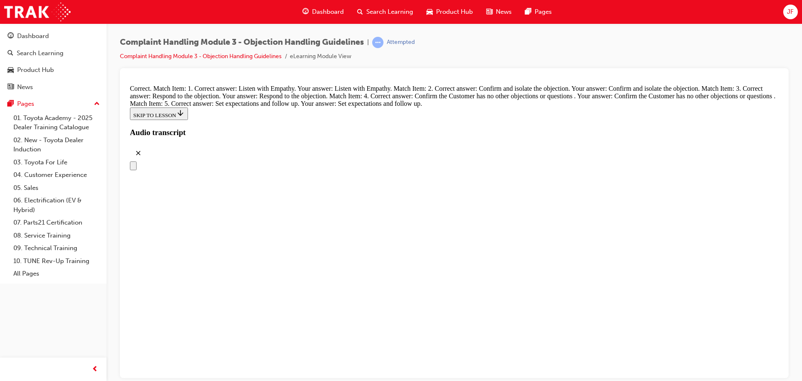
radio input "true"
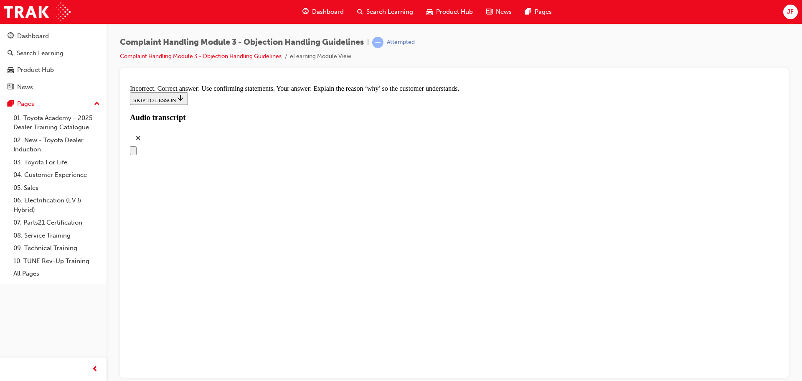
scroll to position [3645, 0]
radio input "true"
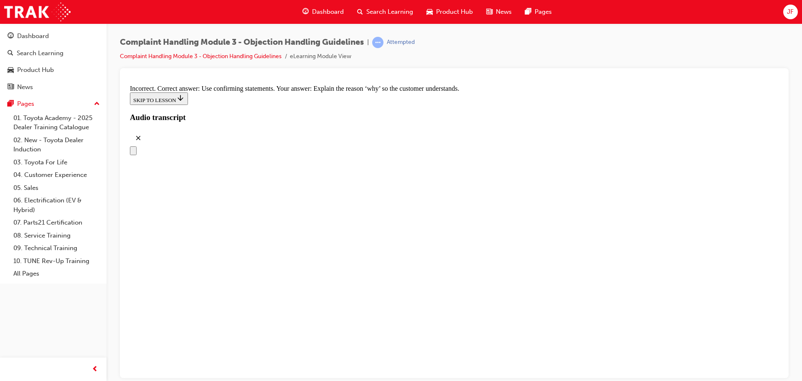
radio input "true"
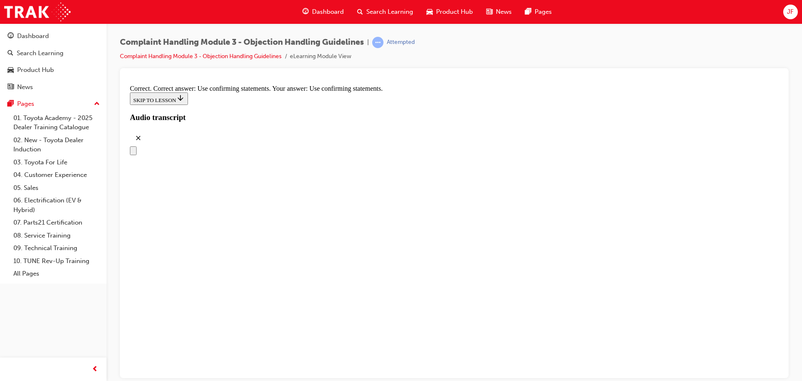
checkbox input "true"
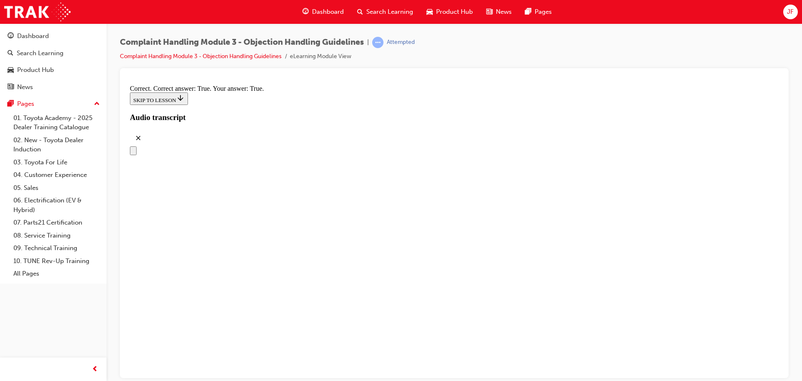
checkbox input "true"
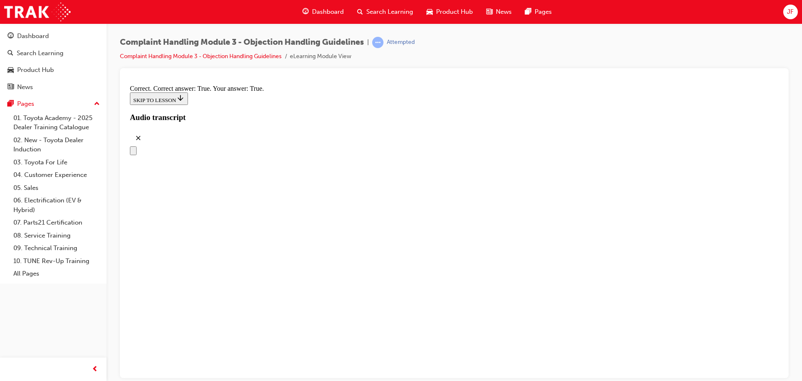
checkbox input "true"
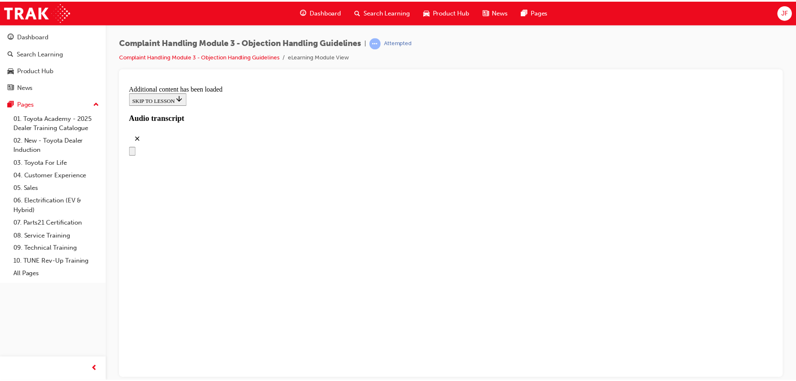
scroll to position [4730, 0]
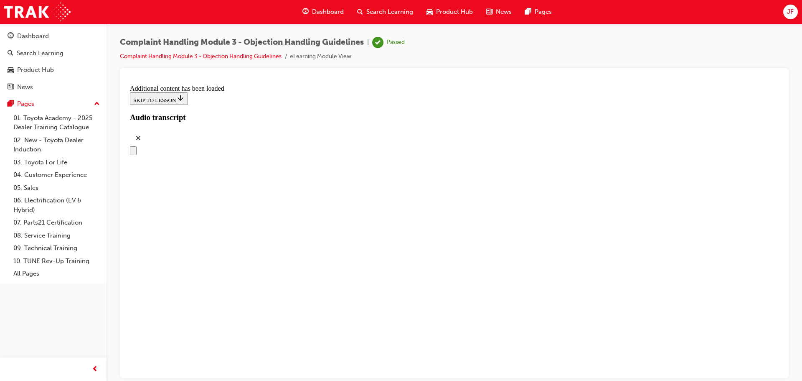
click at [333, 11] on span "Dashboard" at bounding box center [328, 12] width 32 height 10
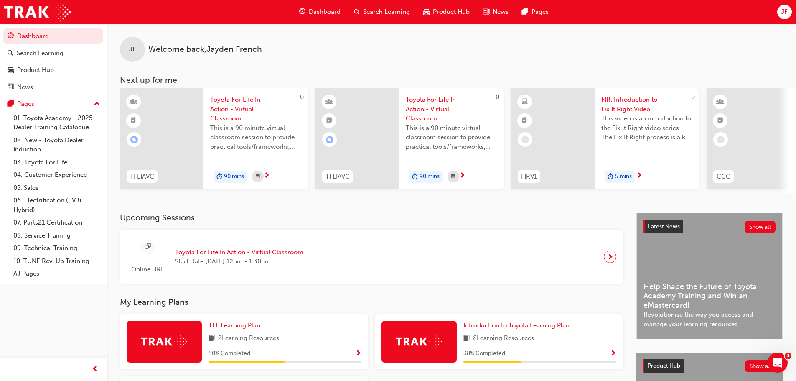
click at [786, 11] on span "JF" at bounding box center [784, 12] width 7 height 10
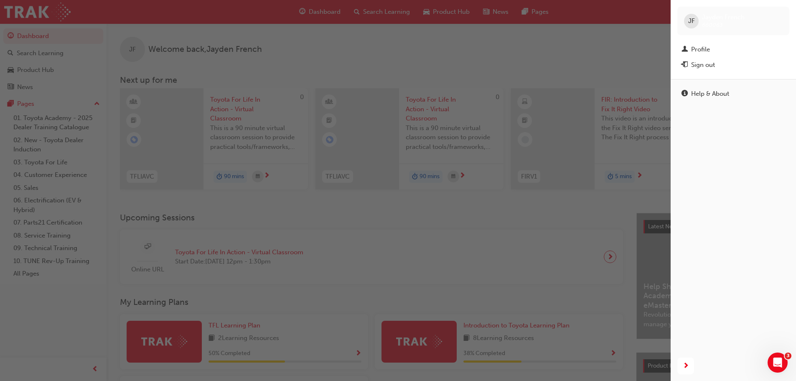
click at [614, 20] on div "button" at bounding box center [335, 190] width 671 height 381
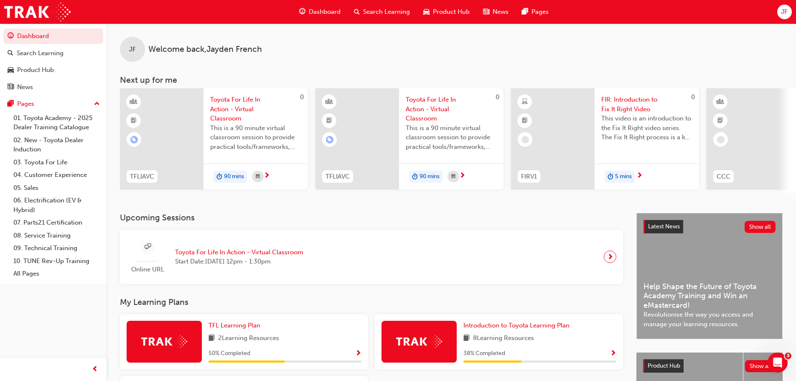
click at [322, 12] on span "Dashboard" at bounding box center [325, 12] width 32 height 10
click at [455, 14] on span "Product Hub" at bounding box center [451, 12] width 37 height 10
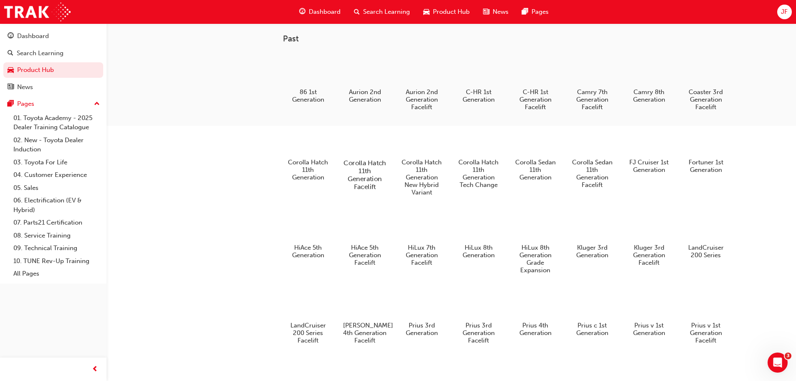
scroll to position [287, 0]
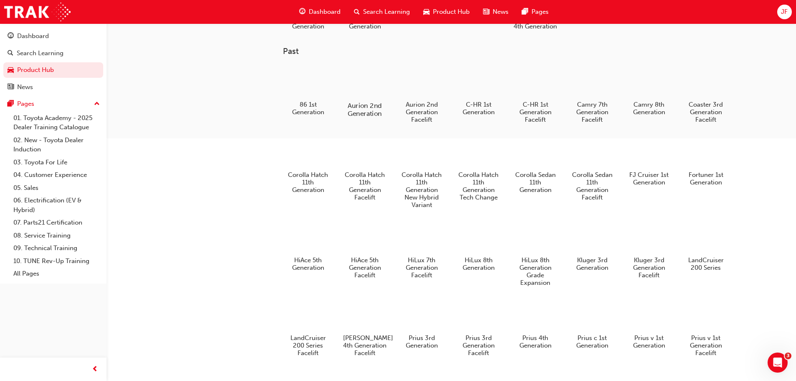
click at [381, 98] on div at bounding box center [364, 81] width 46 height 33
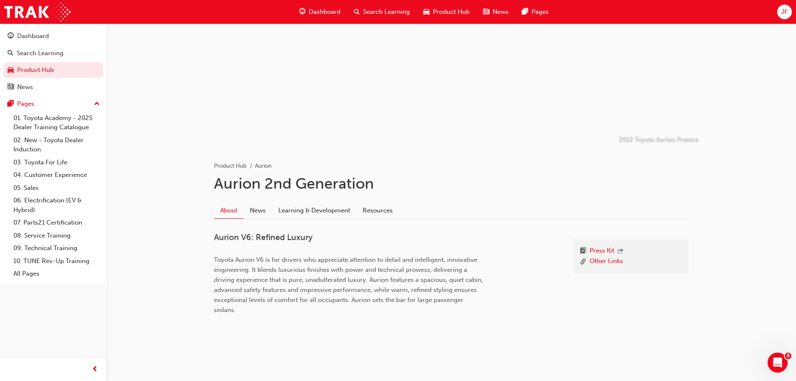
scroll to position [44, 0]
click at [602, 249] on link "Press Kit" at bounding box center [602, 249] width 25 height 11
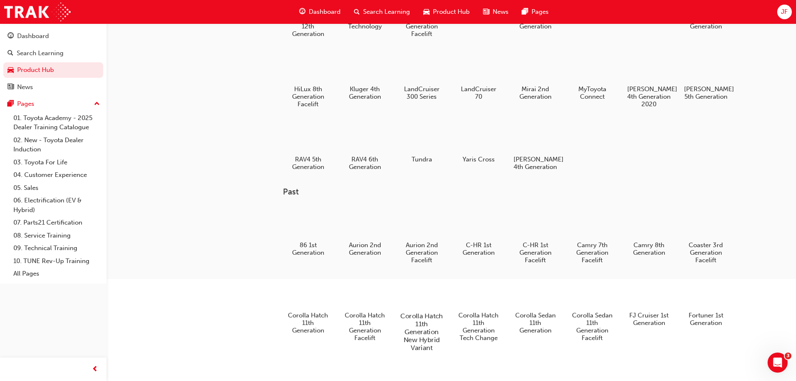
scroll to position [167, 0]
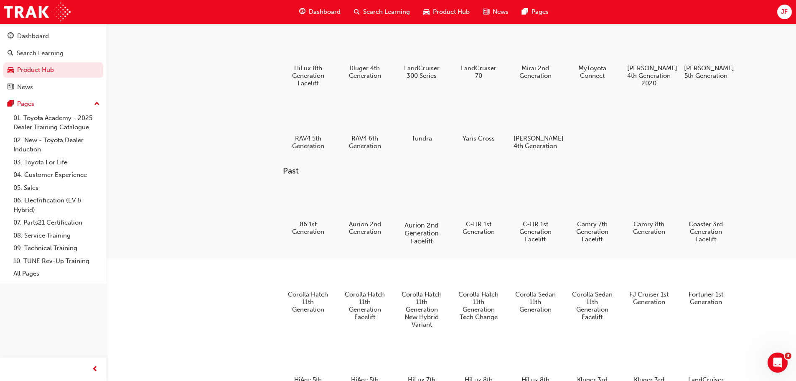
click at [420, 227] on div "Aurion 2nd Generation Facelift" at bounding box center [421, 214] width 53 height 67
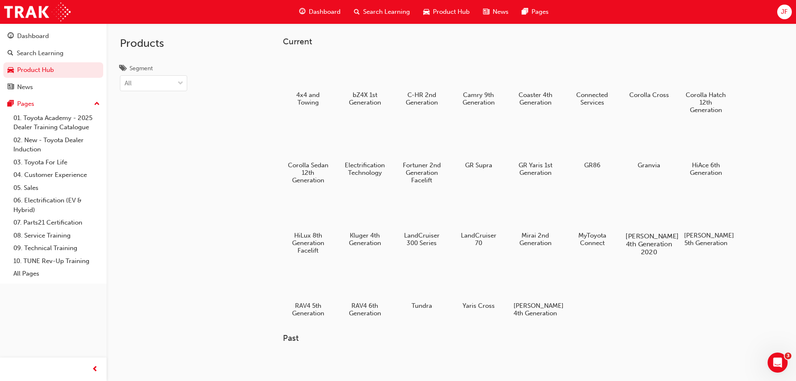
click at [635, 221] on div at bounding box center [649, 211] width 46 height 33
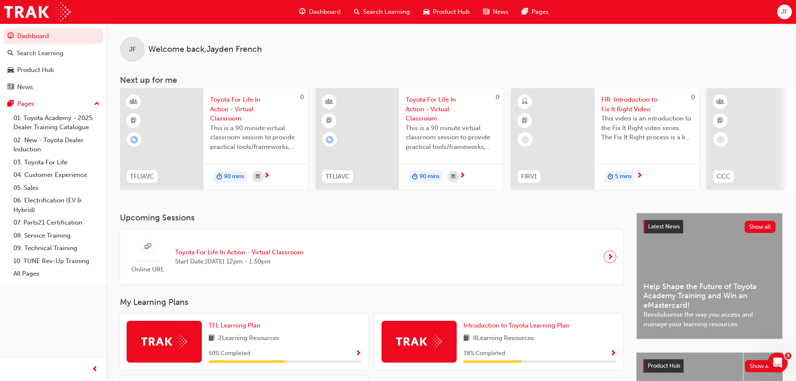
click at [324, 12] on span "Dashboard" at bounding box center [325, 12] width 32 height 10
click at [44, 52] on div "Search Learning" at bounding box center [40, 53] width 47 height 10
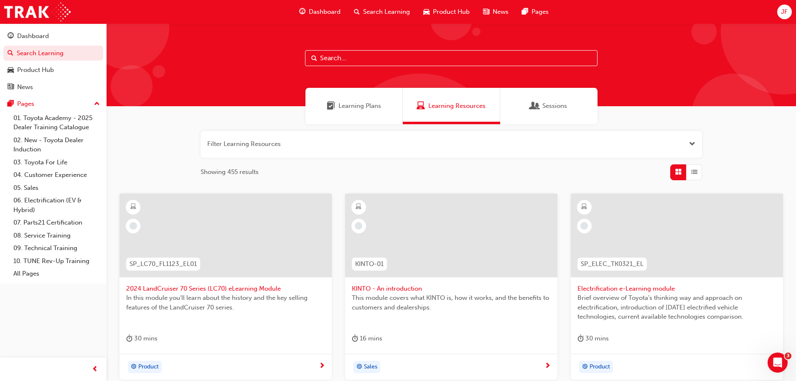
click at [536, 106] on span "Sessions" at bounding box center [535, 106] width 8 height 10
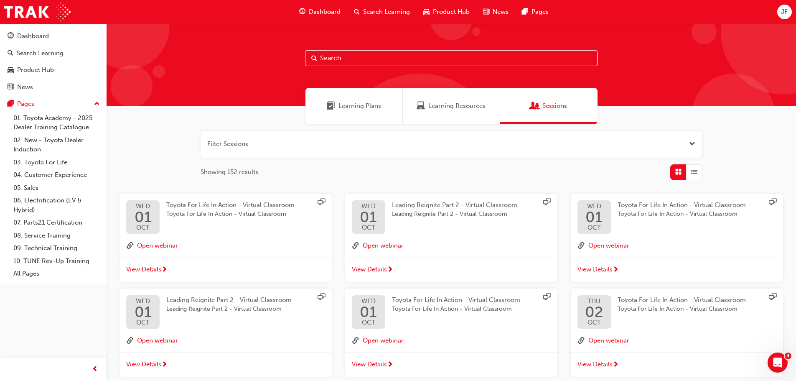
click at [656, 145] on button "button" at bounding box center [451, 144] width 501 height 27
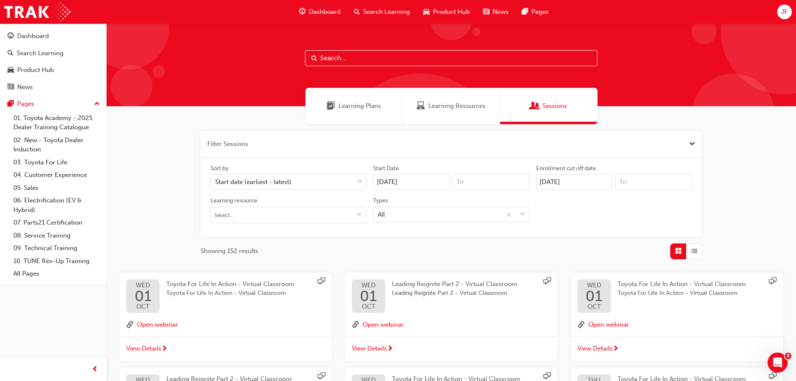
click at [367, 109] on span "Learning Plans" at bounding box center [359, 106] width 43 height 10
